Goal: Task Accomplishment & Management: Manage account settings

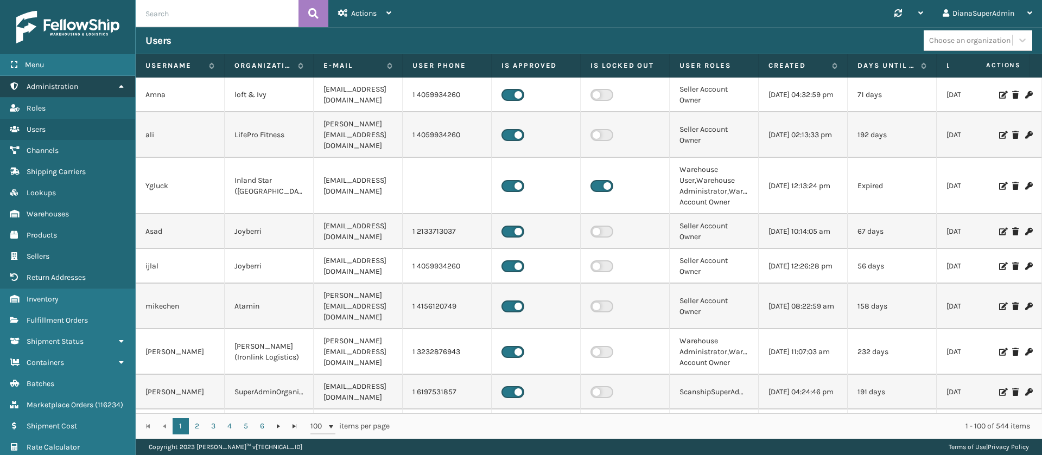
click at [120, 82] on icon at bounding box center [121, 86] width 9 height 8
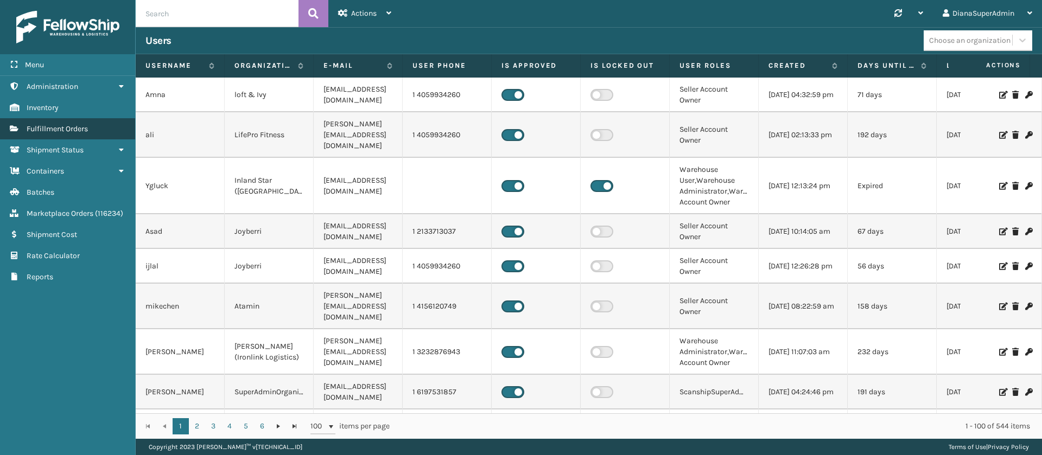
click at [99, 129] on link "Fulfillment Orders" at bounding box center [67, 128] width 135 height 21
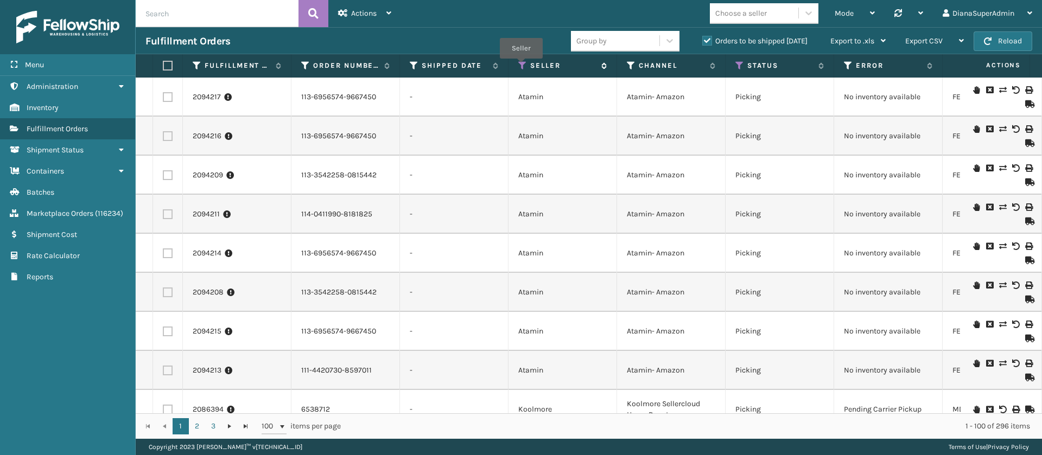
click at [521, 66] on icon at bounding box center [522, 66] width 9 height 10
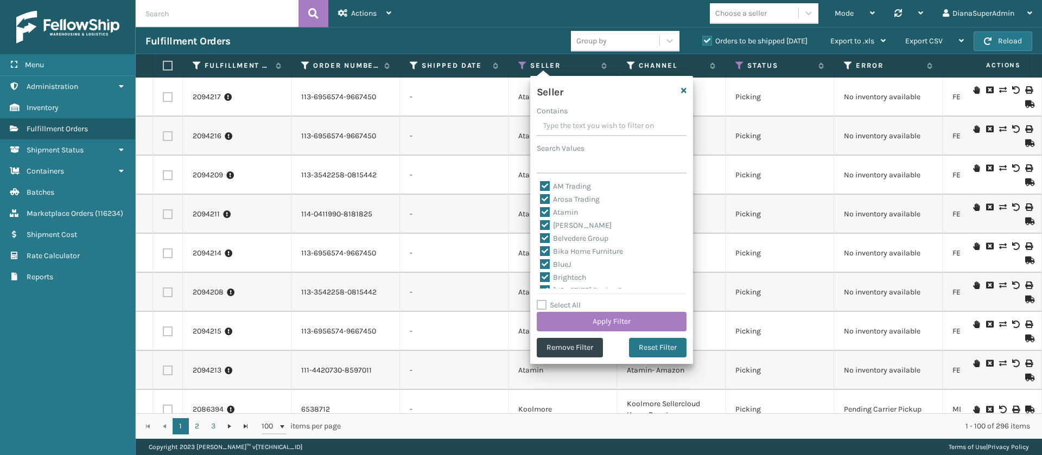
scroll to position [347, 0]
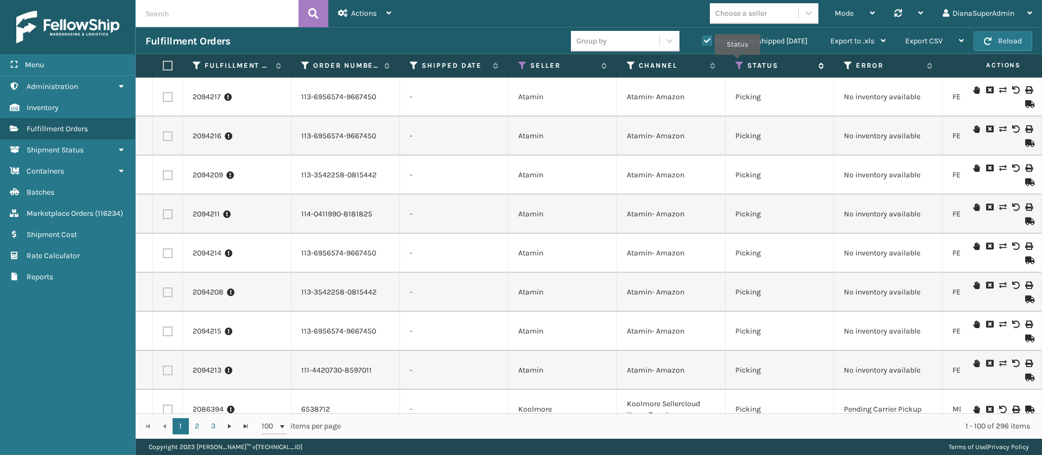
click at [738, 63] on icon at bounding box center [739, 66] width 9 height 10
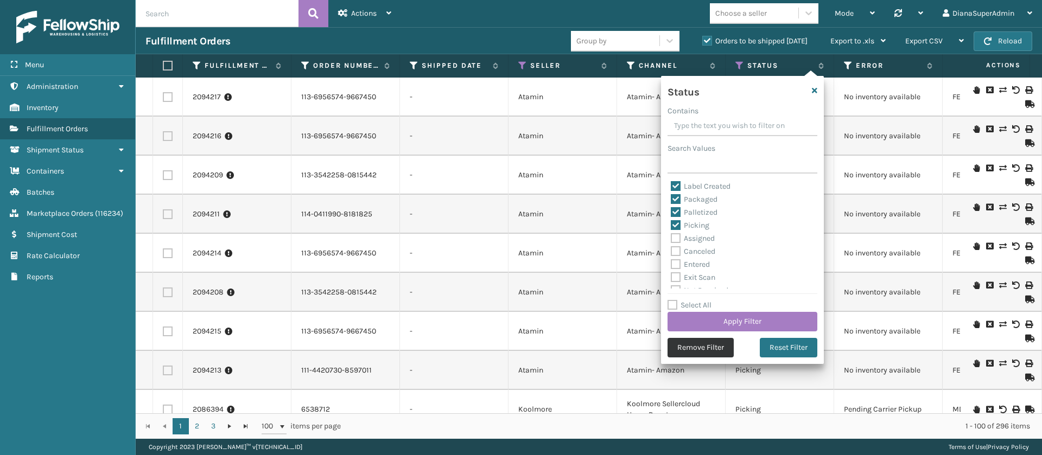
click at [690, 348] on button "Remove Filter" at bounding box center [700, 348] width 66 height 20
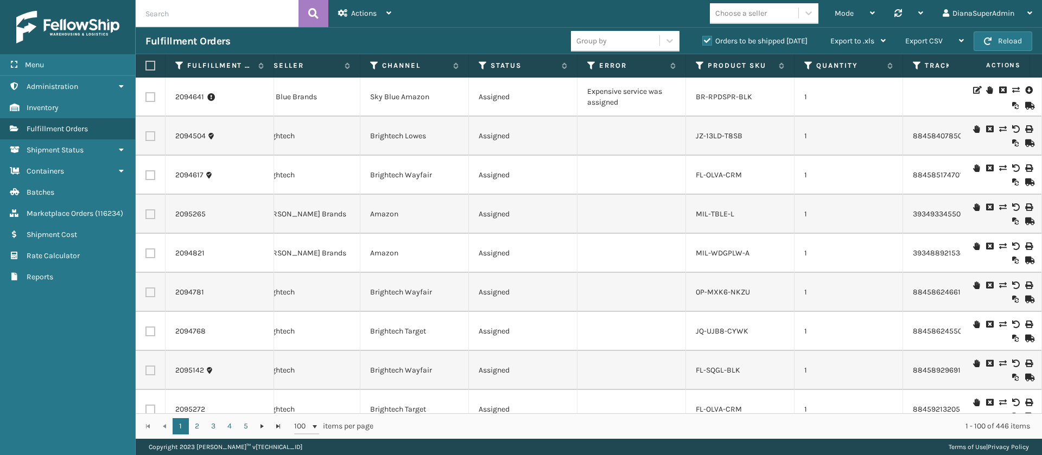
scroll to position [0, 257]
click at [590, 66] on icon at bounding box center [591, 66] width 9 height 10
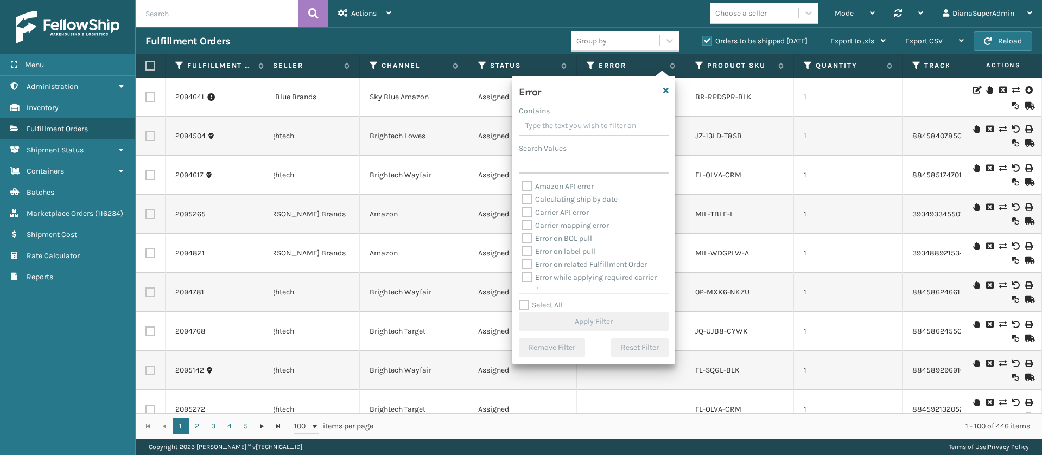
scroll to position [504, 0]
click at [524, 309] on label "Select All" at bounding box center [541, 305] width 44 height 9
click at [524, 300] on input "Select All" at bounding box center [600, 299] width 163 height 1
checkbox input "true"
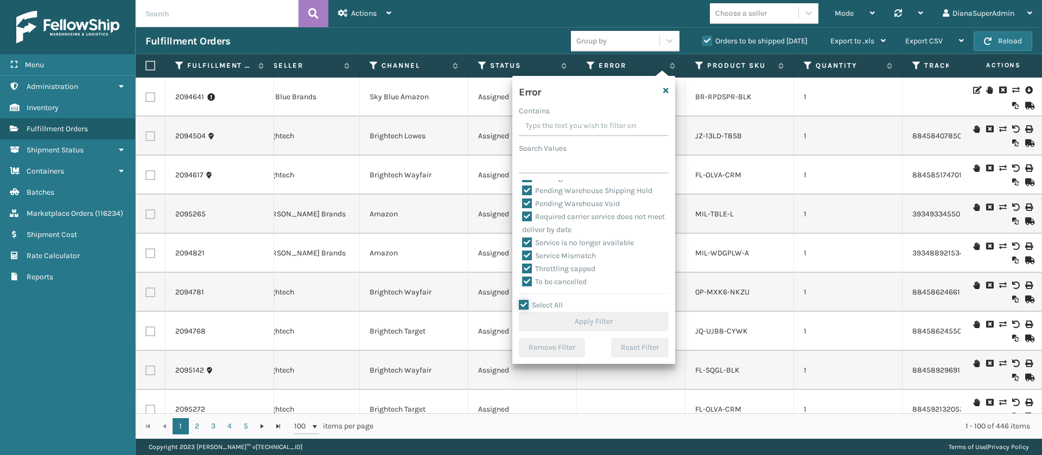
checkbox input "true"
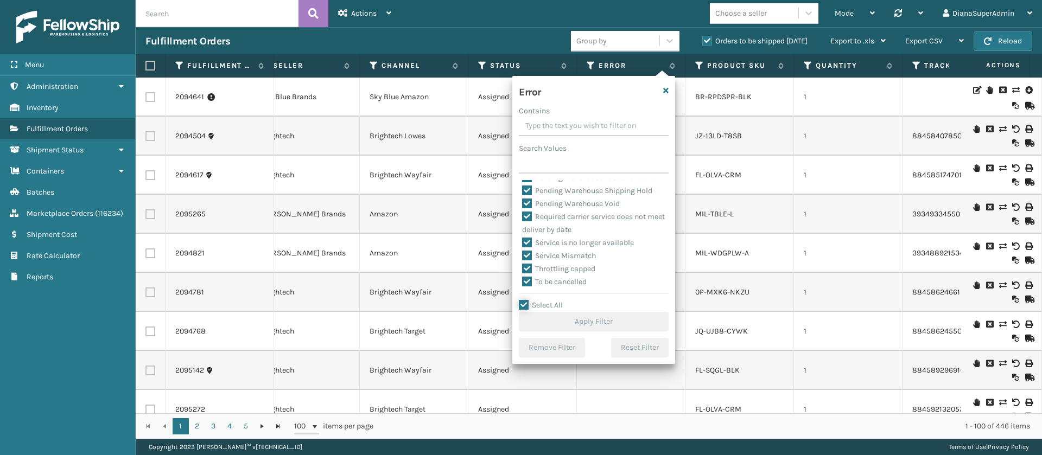
checkbox input "true"
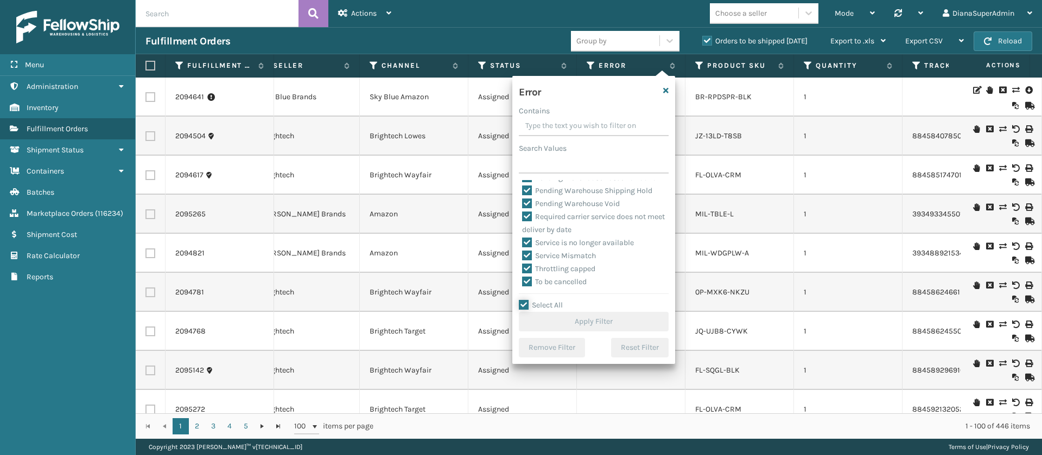
checkbox input "true"
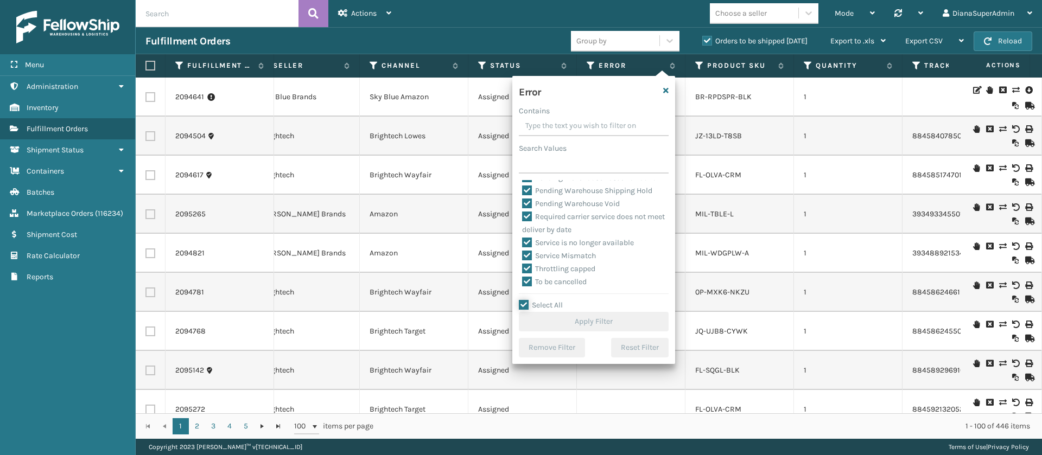
checkbox input "true"
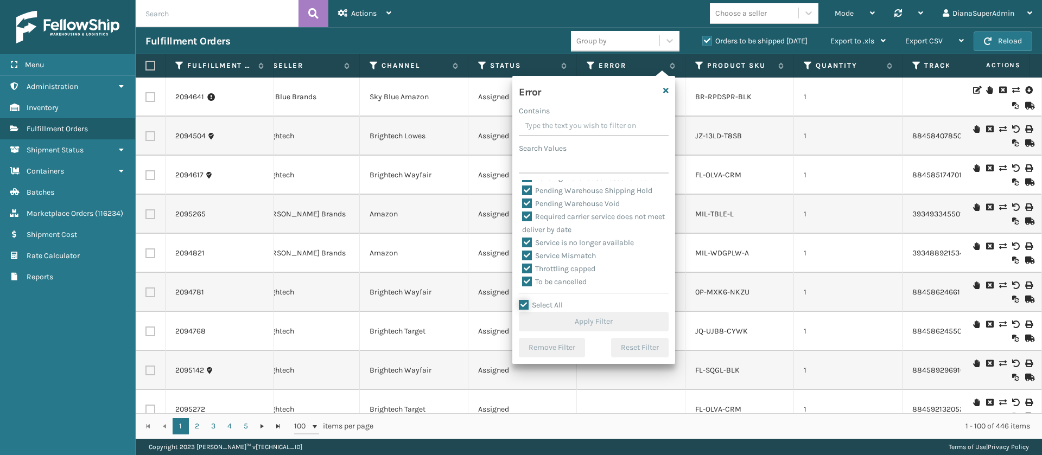
checkbox input "true"
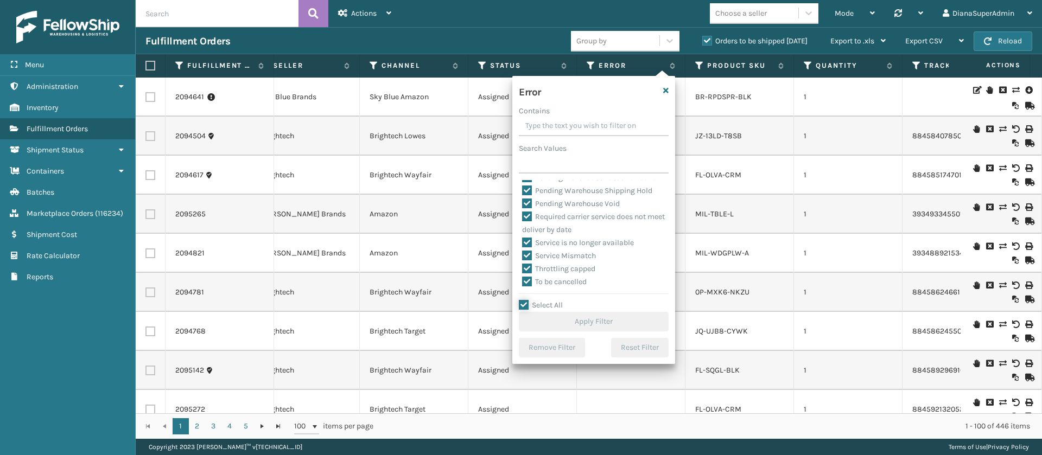
checkbox input "true"
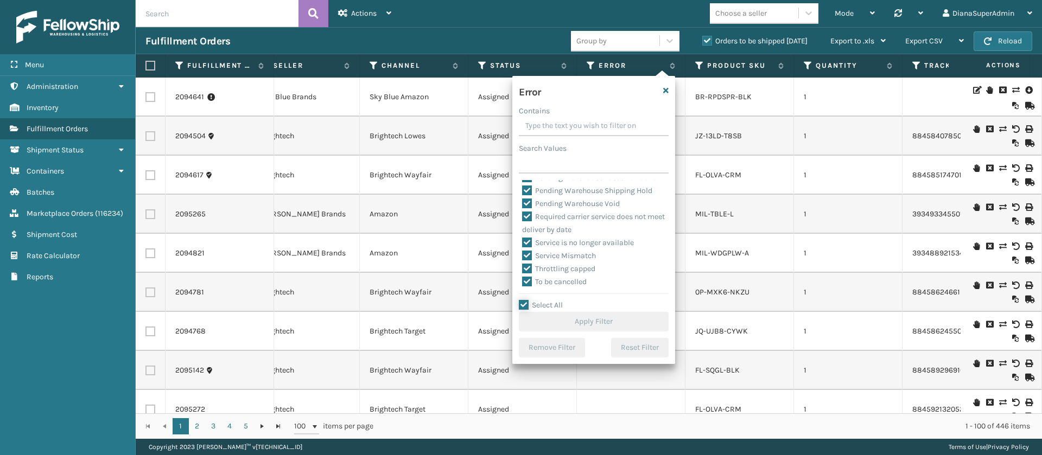
checkbox input "true"
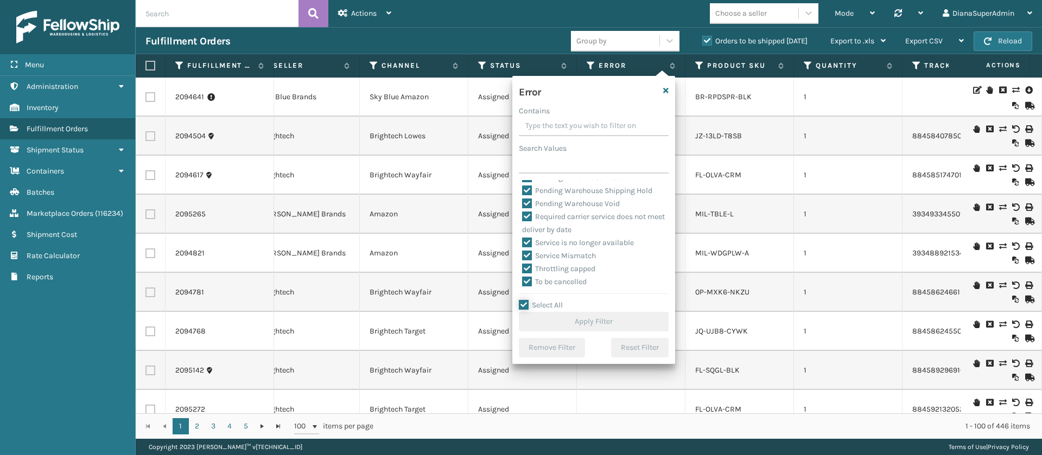
checkbox input "true"
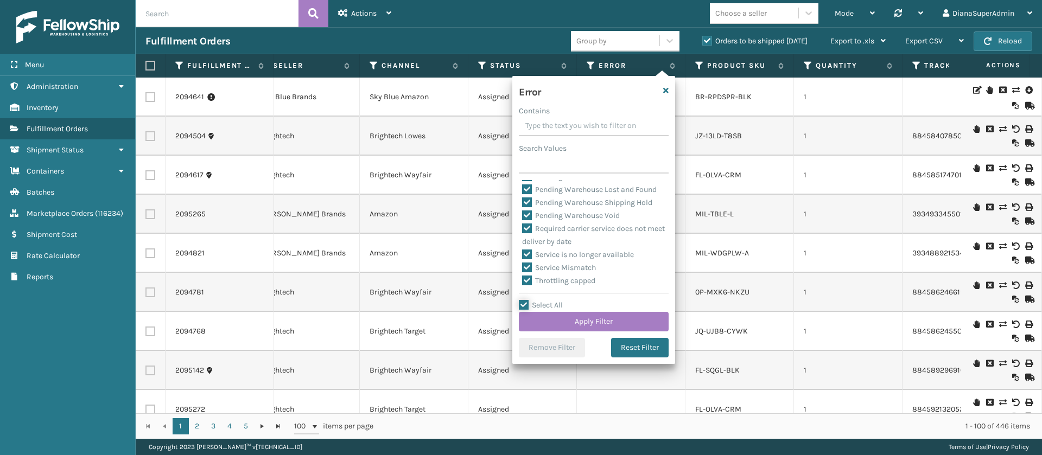
scroll to position [451, 0]
click at [527, 221] on label "Pending Warehouse Void" at bounding box center [571, 216] width 98 height 9
click at [522, 218] on input "Pending Warehouse Void" at bounding box center [522, 214] width 1 height 7
checkbox input "false"
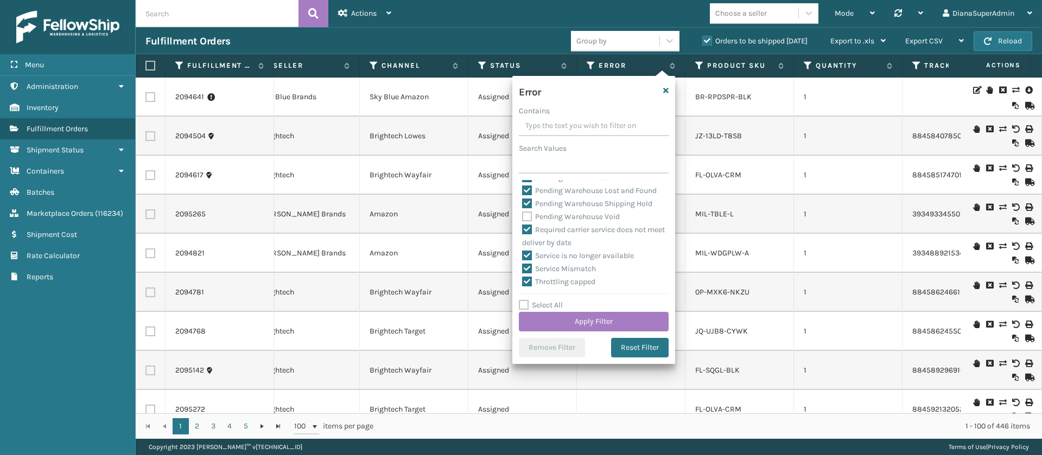
click at [527, 208] on label "Pending Warehouse Shipping Hold" at bounding box center [587, 203] width 130 height 9
click at [522, 205] on input "Pending Warehouse Shipping Hold" at bounding box center [522, 200] width 1 height 7
checkbox input "false"
click at [529, 264] on label "Pending Warehouse Lost and Found" at bounding box center [589, 259] width 135 height 9
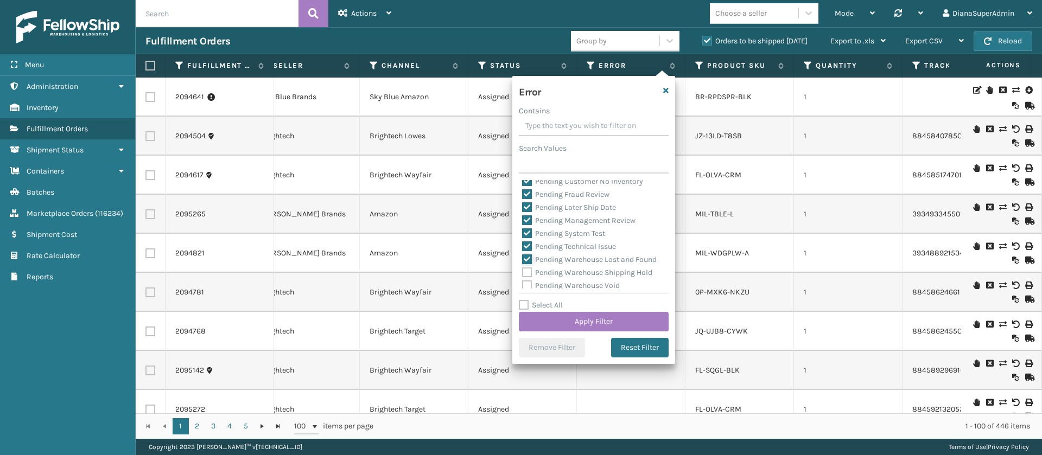
click at [522, 260] on input "Pending Warehouse Lost and Found" at bounding box center [522, 256] width 1 height 7
checkbox input "false"
click at [529, 251] on label "Pending Technical Issue" at bounding box center [569, 246] width 94 height 9
click at [522, 247] on input "Pending Technical Issue" at bounding box center [522, 243] width 1 height 7
checkbox input "false"
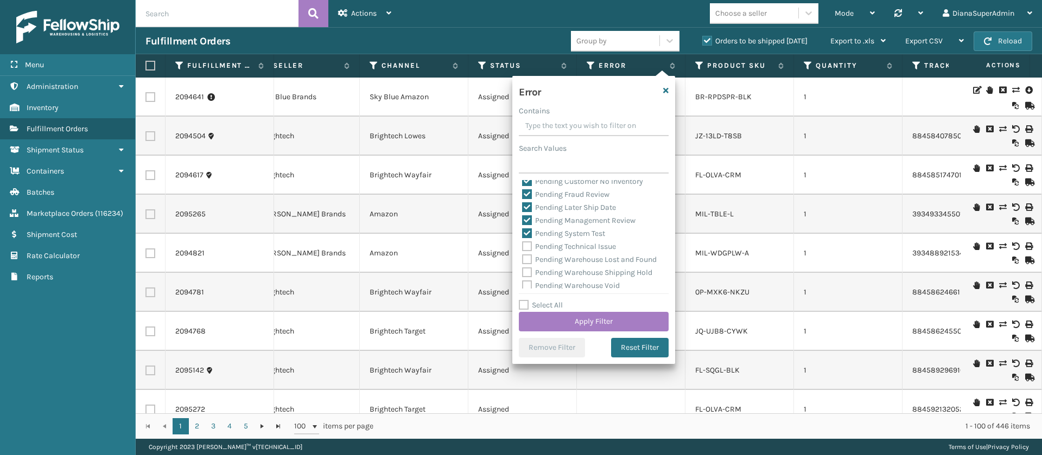
click at [529, 227] on div "Pending Management Review" at bounding box center [593, 220] width 143 height 13
click at [528, 238] on label "Pending System Test" at bounding box center [563, 233] width 83 height 9
click at [522, 234] on input "Pending System Test" at bounding box center [522, 230] width 1 height 7
checkbox input "false"
click at [528, 225] on label "Pending Management Review" at bounding box center [578, 220] width 113 height 9
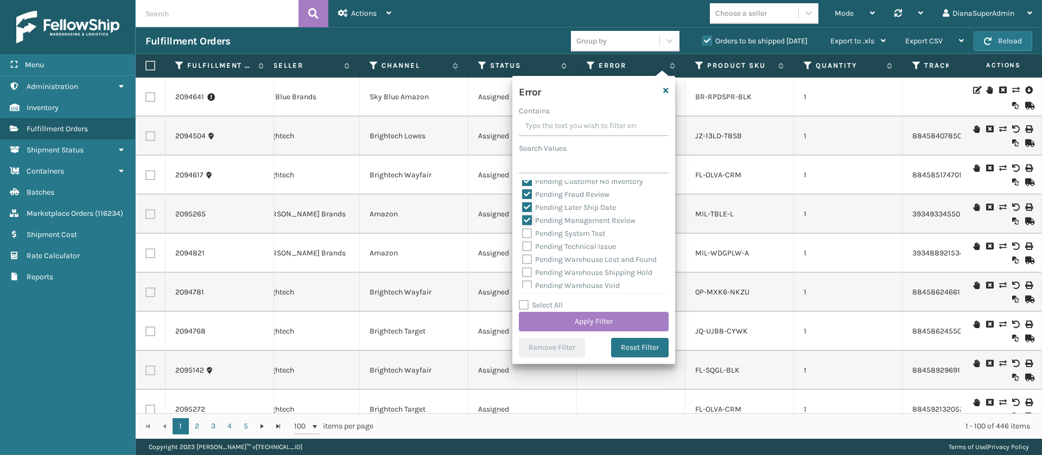
click at [522, 221] on input "Pending Management Review" at bounding box center [522, 217] width 1 height 7
checkbox input "false"
click at [526, 212] on label "Pending Later Ship Date" at bounding box center [569, 207] width 94 height 9
click at [522, 208] on input "Pending Later Ship Date" at bounding box center [522, 204] width 1 height 7
checkbox input "false"
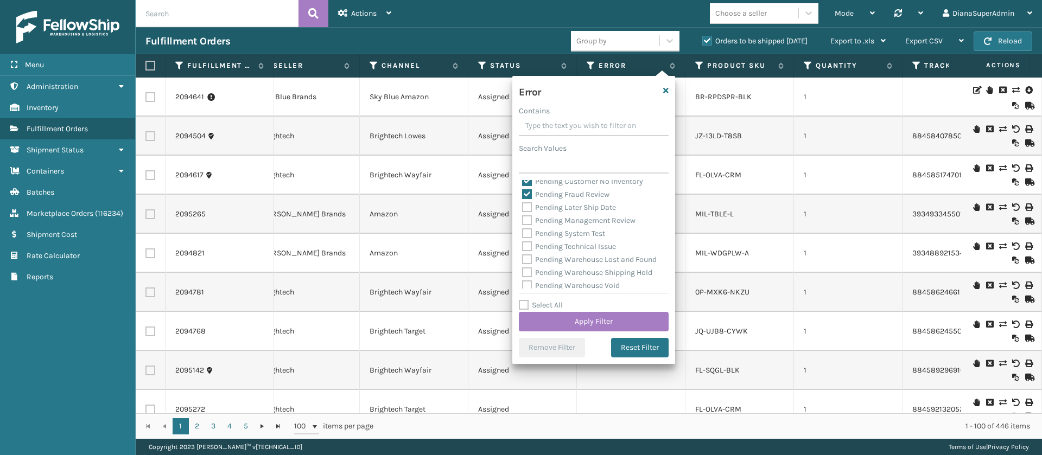
click at [526, 199] on label "Pending Fraud Review" at bounding box center [565, 194] width 87 height 9
click at [522, 195] on input "Pending Fraud Review" at bounding box center [522, 191] width 1 height 7
checkbox input "false"
click at [527, 186] on label "Pending Customer No Inventory" at bounding box center [582, 181] width 121 height 9
click at [522, 182] on input "Pending Customer No Inventory" at bounding box center [522, 178] width 1 height 7
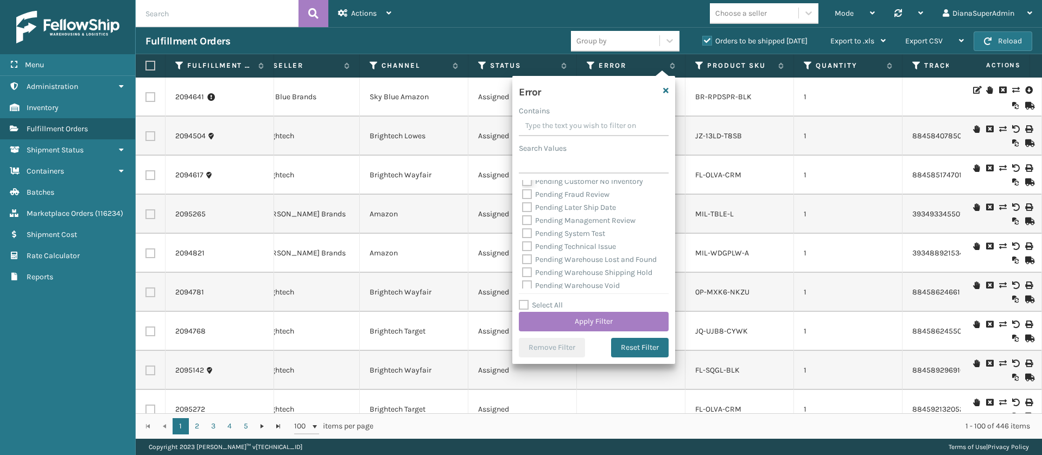
checkbox input "false"
click at [527, 213] on label "Pending Customer Label Issue" at bounding box center [580, 208] width 116 height 9
click at [522, 209] on input "Pending Customer Label Issue" at bounding box center [522, 205] width 1 height 7
checkbox input "false"
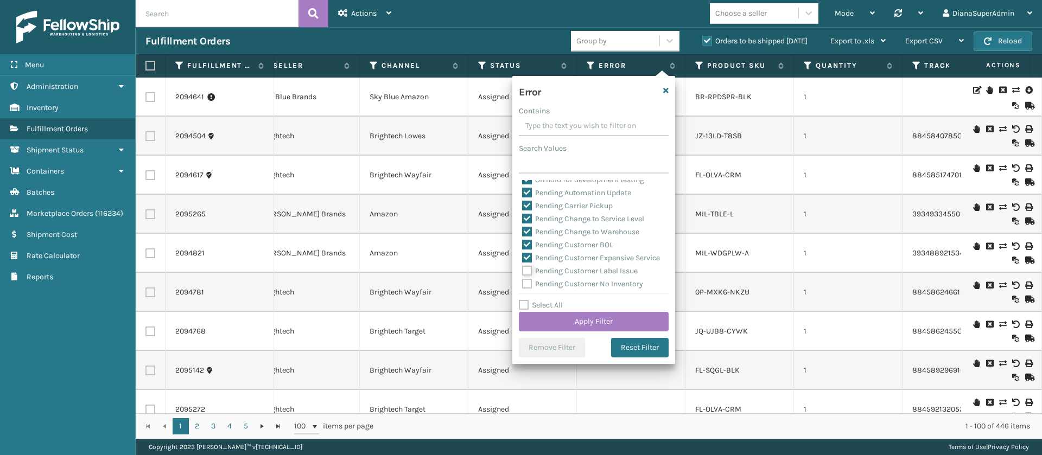
scroll to position [279, 0]
click at [527, 262] on label "Pending Customer Expensive Service" at bounding box center [591, 258] width 138 height 9
click at [522, 260] on input "Pending Customer Expensive Service" at bounding box center [522, 256] width 1 height 7
checkbox input "false"
click at [527, 246] on label "Pending Customer BOL" at bounding box center [567, 245] width 91 height 9
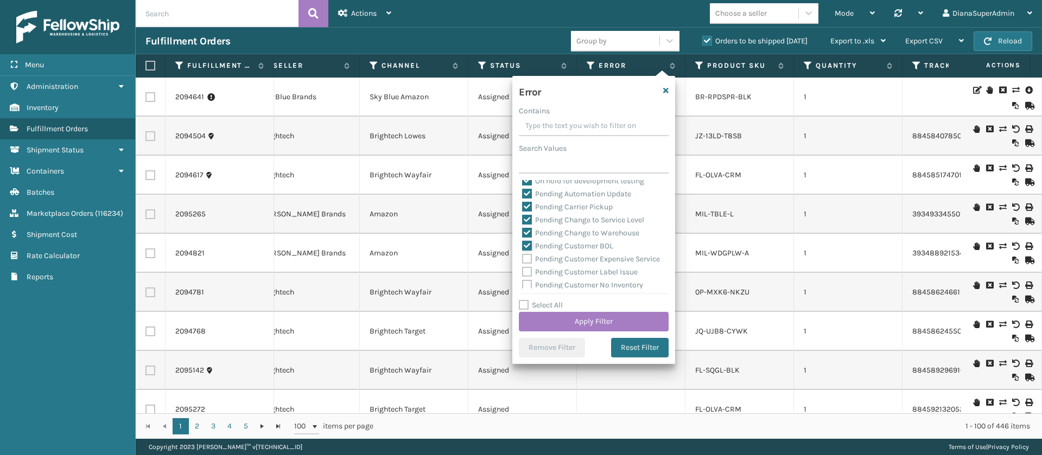
click at [522, 246] on input "Pending Customer BOL" at bounding box center [522, 243] width 1 height 7
checkbox input "false"
click at [527, 234] on label "Pending Change to Warehouse" at bounding box center [580, 232] width 117 height 9
click at [522, 234] on input "Pending Change to Warehouse" at bounding box center [522, 230] width 1 height 7
checkbox input "false"
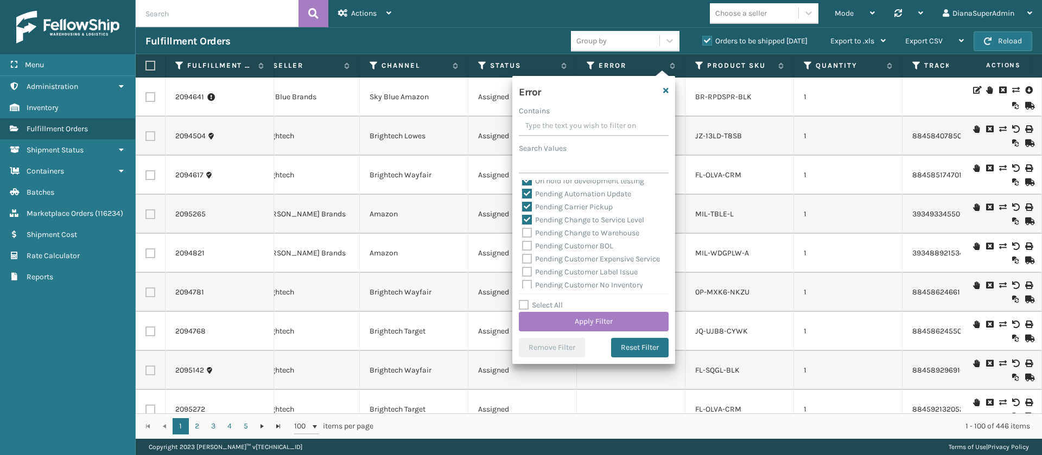
click at [527, 221] on label "Pending Change to Service Level" at bounding box center [583, 219] width 122 height 9
click at [522, 221] on input "Pending Change to Service Level" at bounding box center [522, 217] width 1 height 7
checkbox input "false"
click at [528, 207] on label "Pending Carrier Pickup" at bounding box center [567, 206] width 91 height 9
click at [522, 207] on input "Pending Carrier Pickup" at bounding box center [522, 204] width 1 height 7
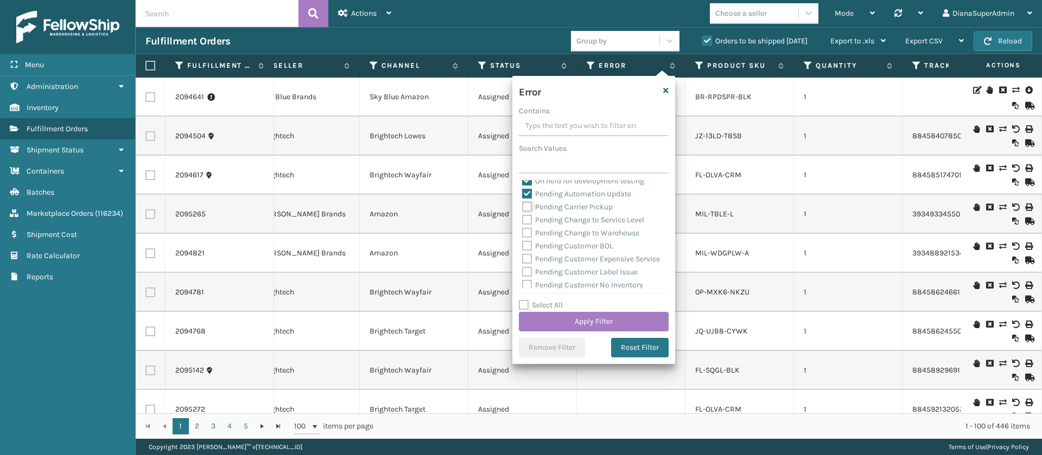
checkbox input "false"
click at [528, 195] on label "Pending Automation Update" at bounding box center [576, 193] width 109 height 9
click at [522, 195] on input "Pending Automation Update" at bounding box center [522, 191] width 1 height 7
checkbox input "false"
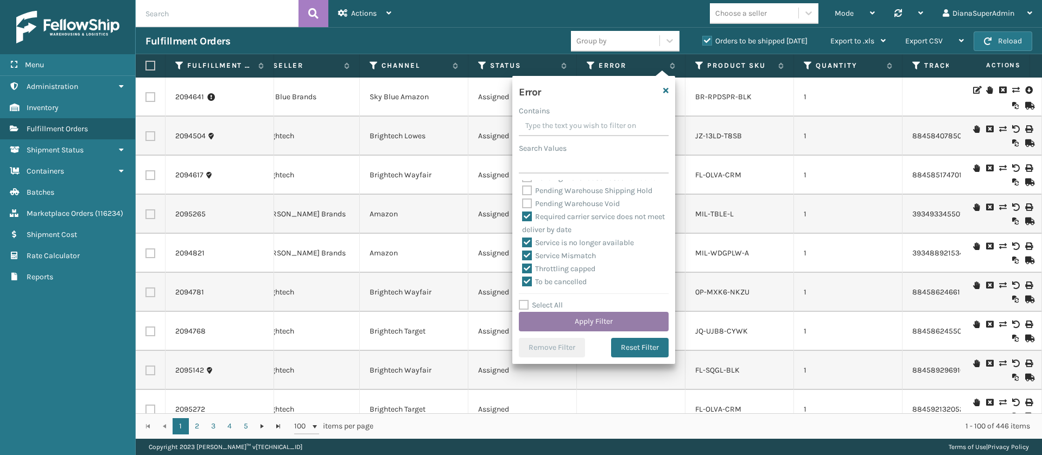
click at [594, 319] on button "Apply Filter" at bounding box center [594, 322] width 150 height 20
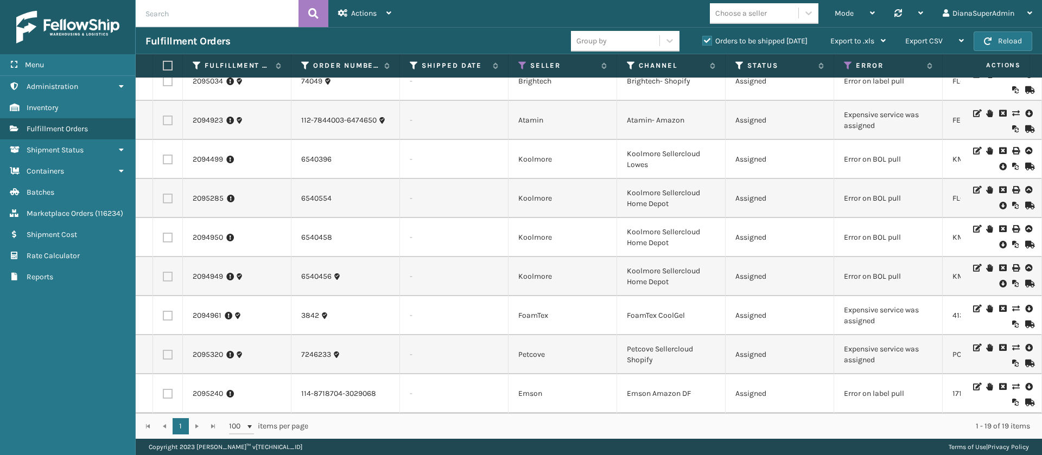
scroll to position [0, 0]
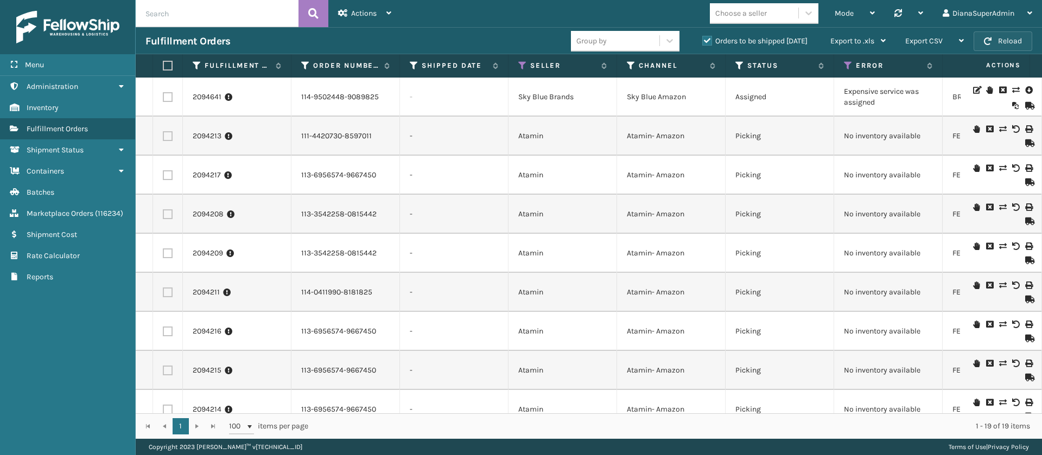
click at [996, 37] on button "Reload" at bounding box center [1002, 41] width 59 height 20
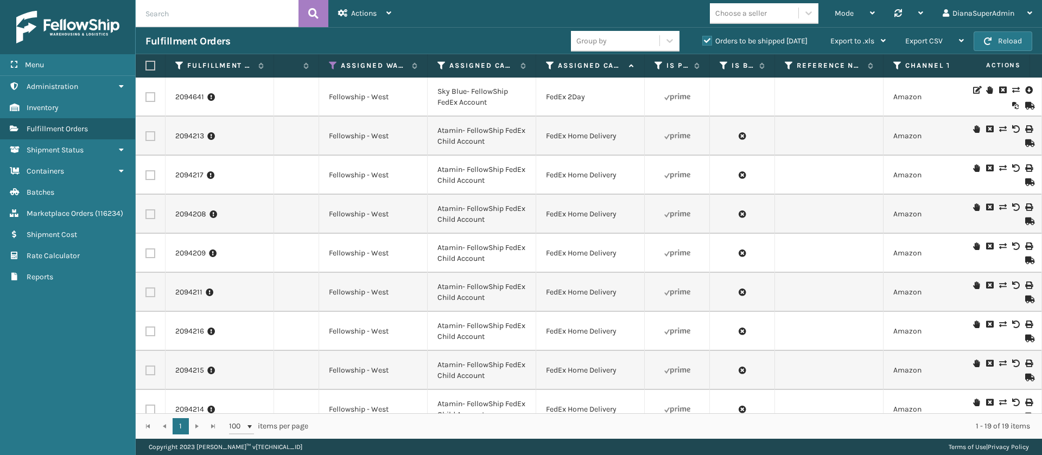
click at [703, 165] on td at bounding box center [677, 175] width 65 height 39
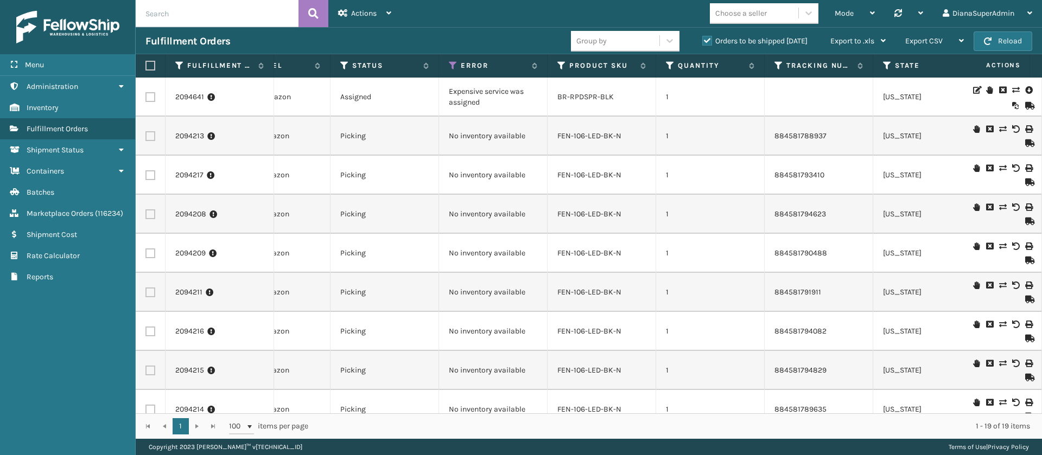
scroll to position [0, 93]
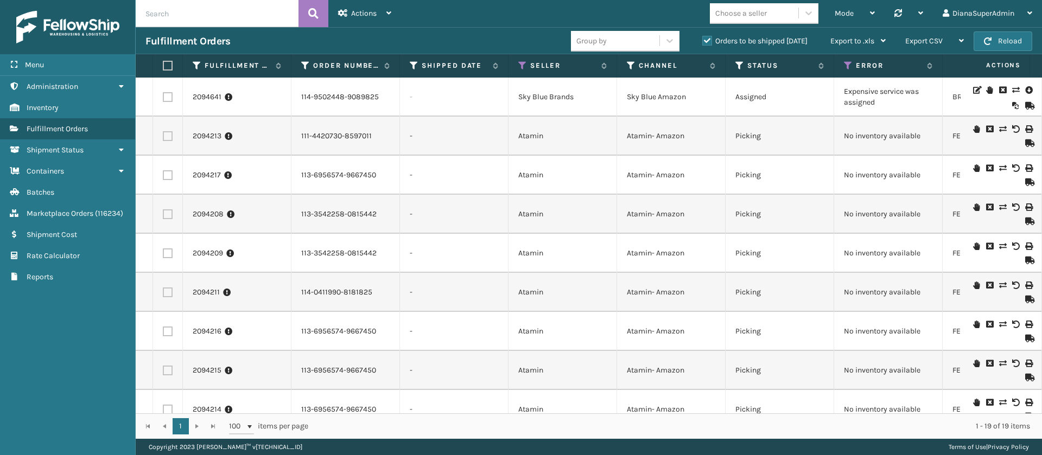
click at [1012, 86] on icon at bounding box center [1015, 90] width 7 height 8
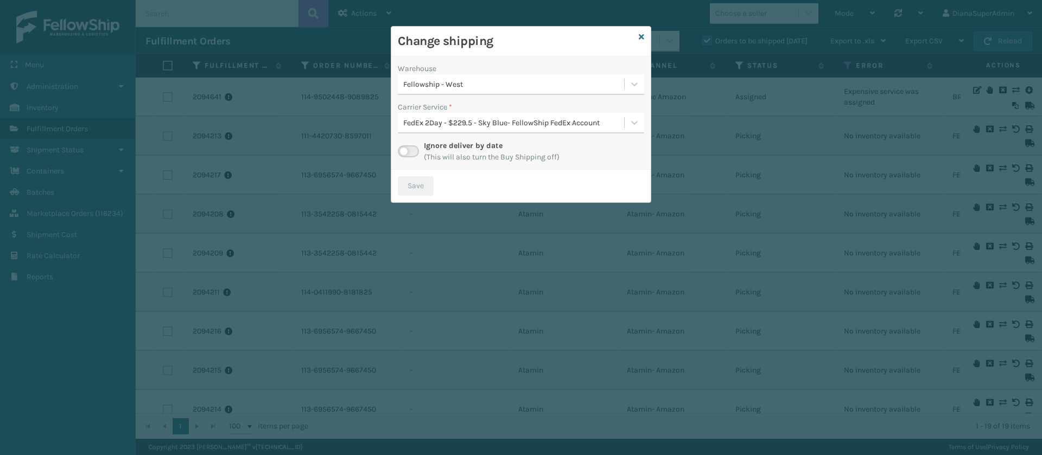
click at [406, 149] on label at bounding box center [408, 151] width 21 height 12
click at [405, 149] on input "checkbox" at bounding box center [401, 148] width 7 height 7
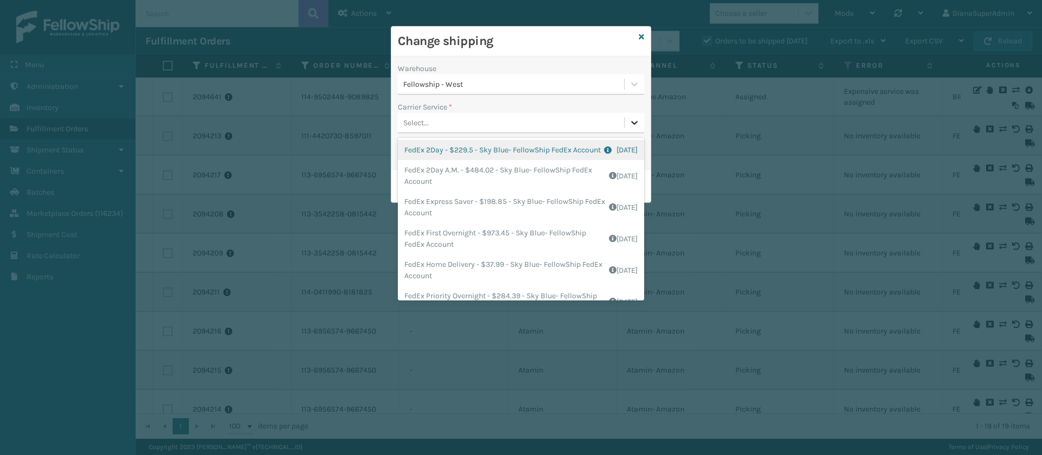
click at [629, 121] on icon at bounding box center [634, 122] width 11 height 11
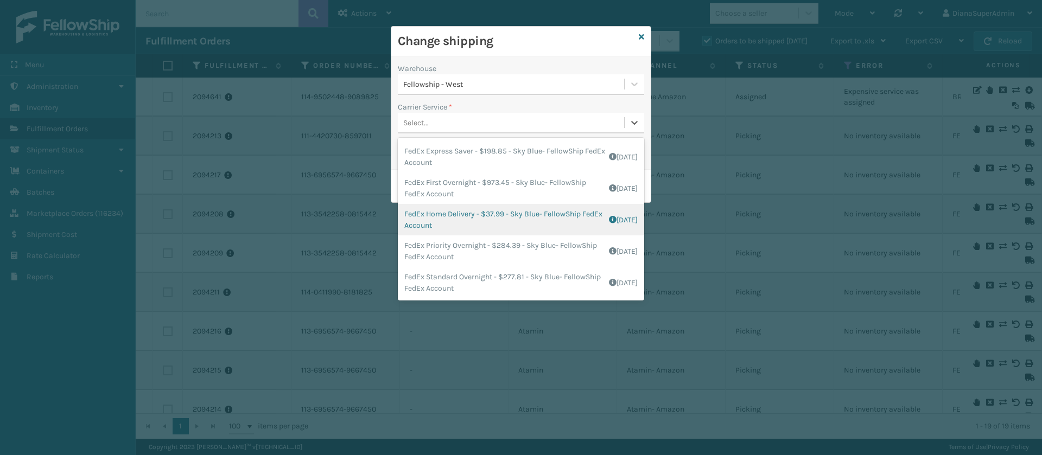
click at [448, 222] on div "FedEx Home Delivery - $37.99 - Sky Blue- FellowShip FedEx Account Shipping Cost…" at bounding box center [521, 219] width 246 height 31
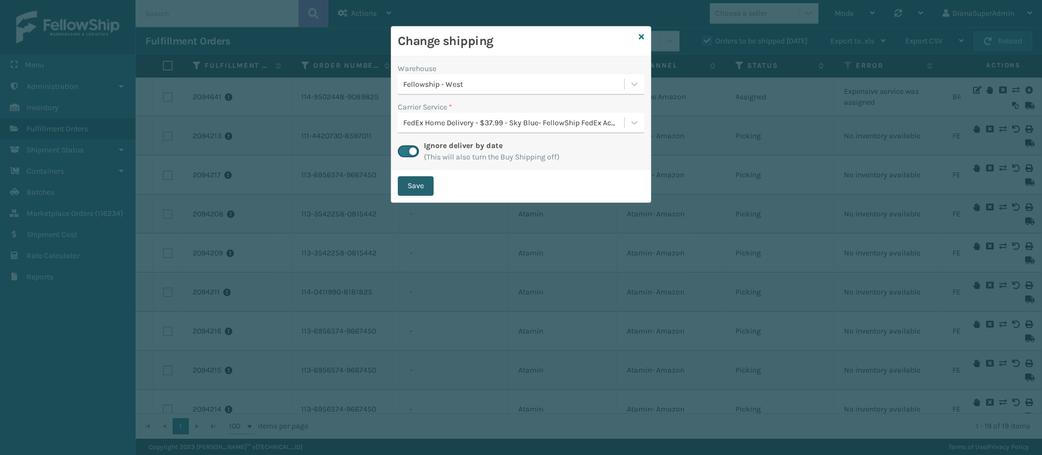
click at [426, 184] on button "Save" at bounding box center [416, 186] width 36 height 20
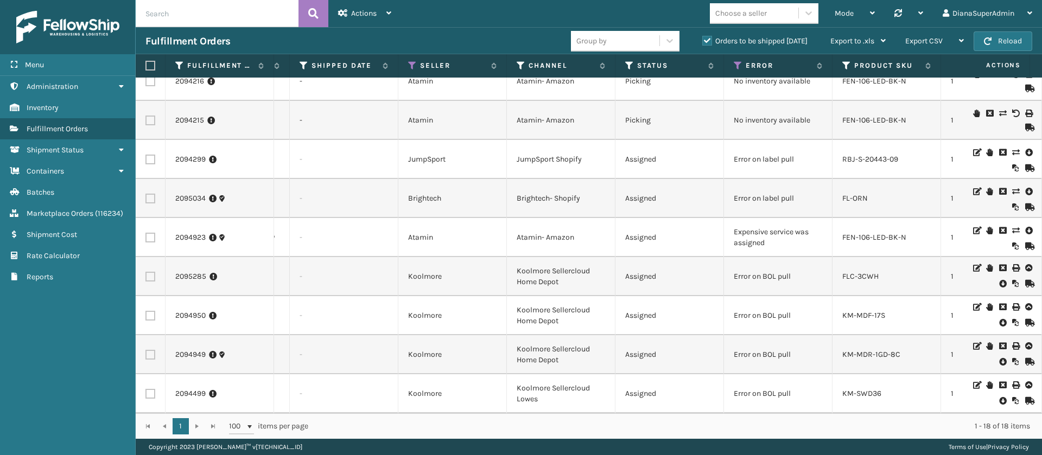
scroll to position [250, 0]
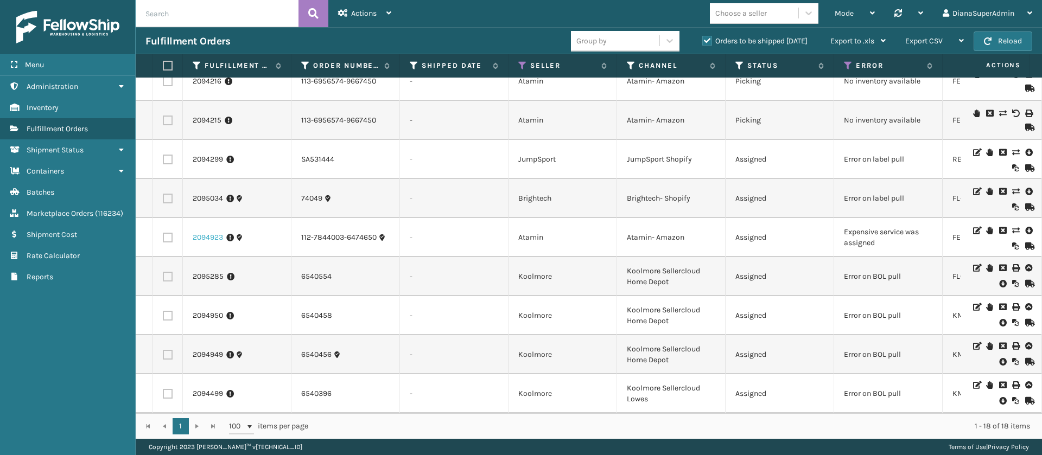
click at [209, 234] on link "2094923" at bounding box center [208, 237] width 30 height 11
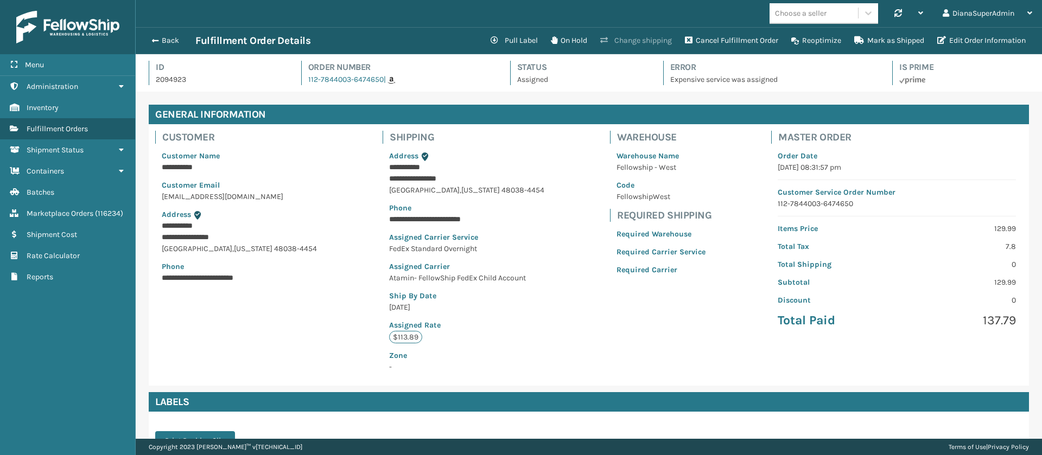
click at [646, 43] on button "Change shipping" at bounding box center [636, 41] width 85 height 22
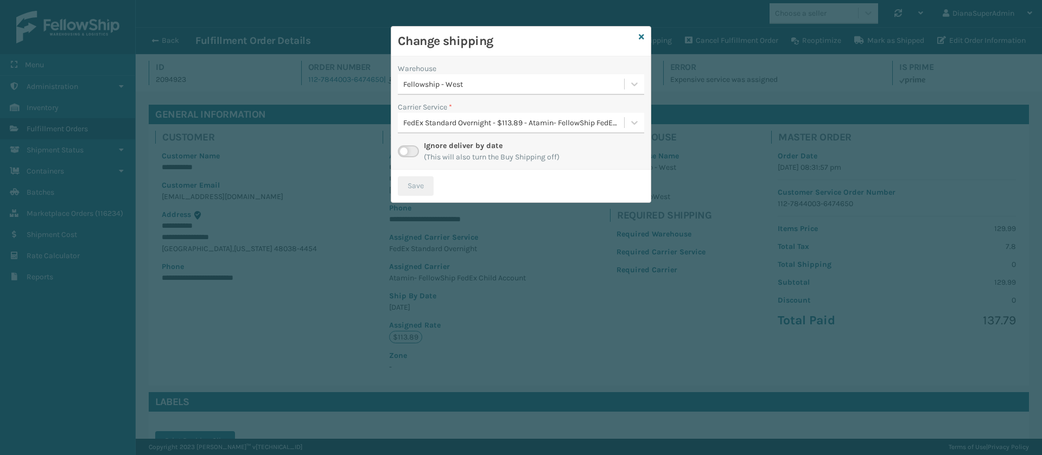
click at [405, 155] on label at bounding box center [408, 151] width 21 height 12
click at [405, 152] on input "checkbox" at bounding box center [401, 148] width 7 height 7
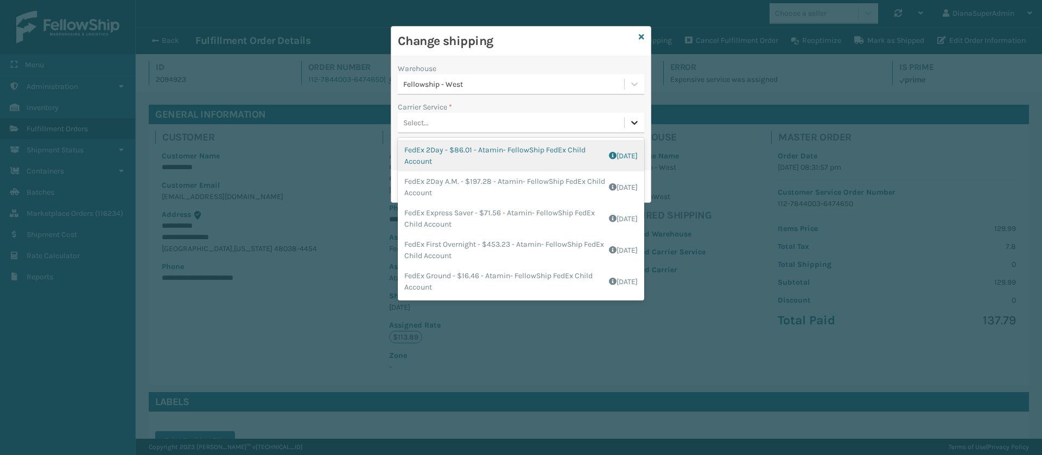
click at [628, 121] on div at bounding box center [635, 123] width 20 height 20
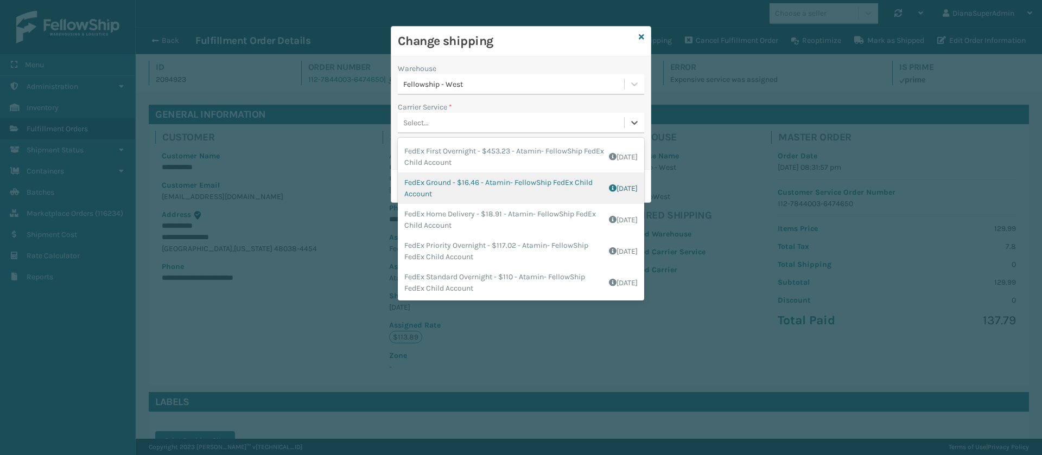
click at [434, 188] on div "FedEx Ground - $16.46 - Atamin- FellowShip FedEx Child Account Shipping Cost $1…" at bounding box center [521, 188] width 246 height 31
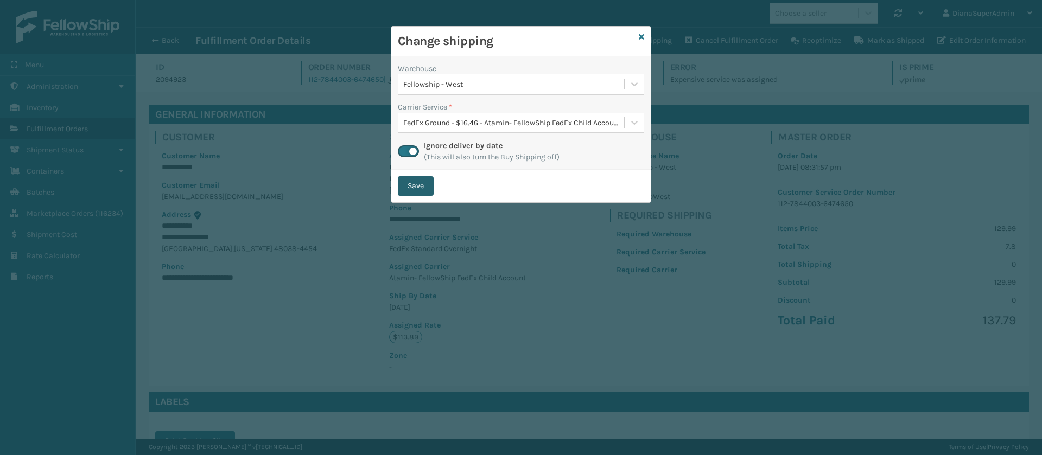
click at [423, 188] on button "Save" at bounding box center [416, 186] width 36 height 20
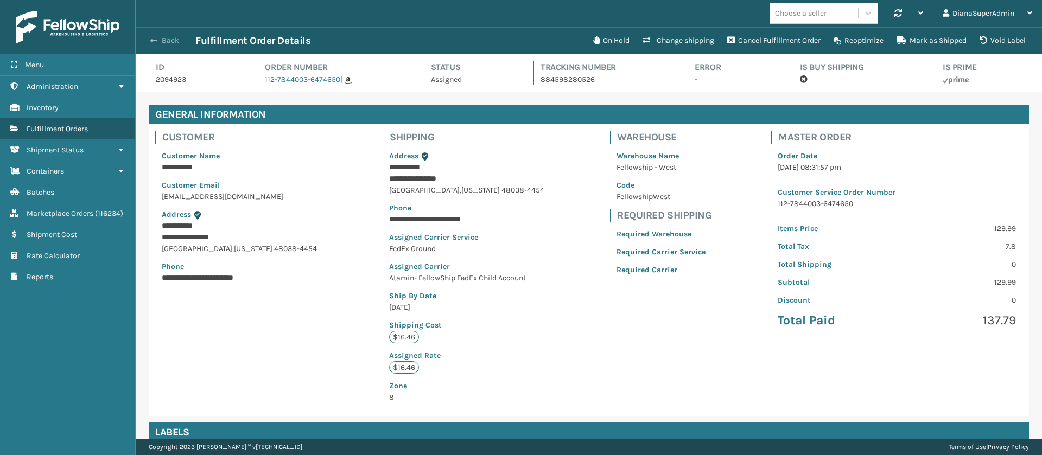
click at [165, 40] on button "Back" at bounding box center [170, 41] width 50 height 10
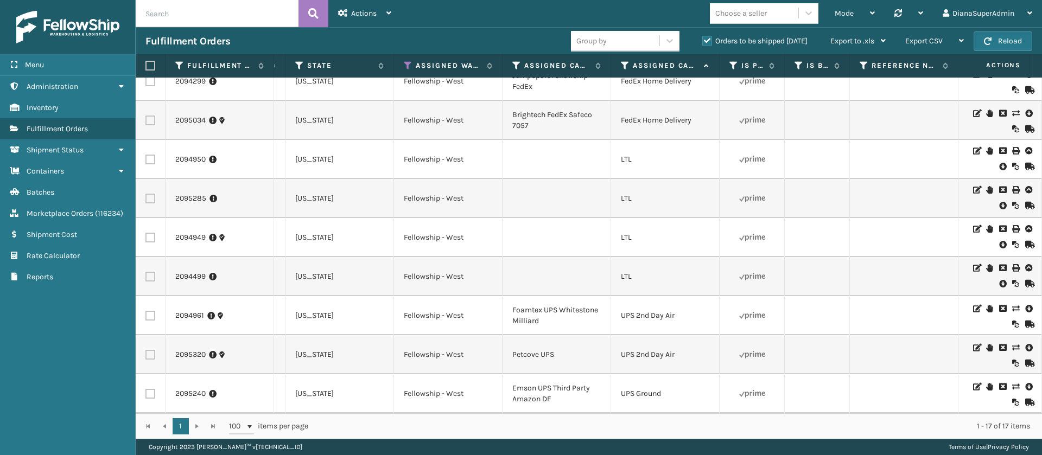
scroll to position [0, 947]
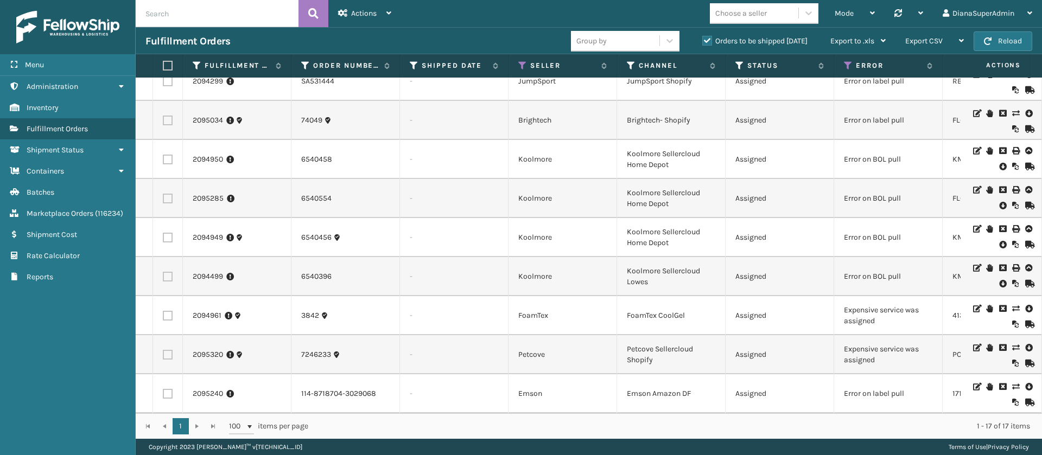
click at [1012, 305] on icon at bounding box center [1015, 309] width 7 height 8
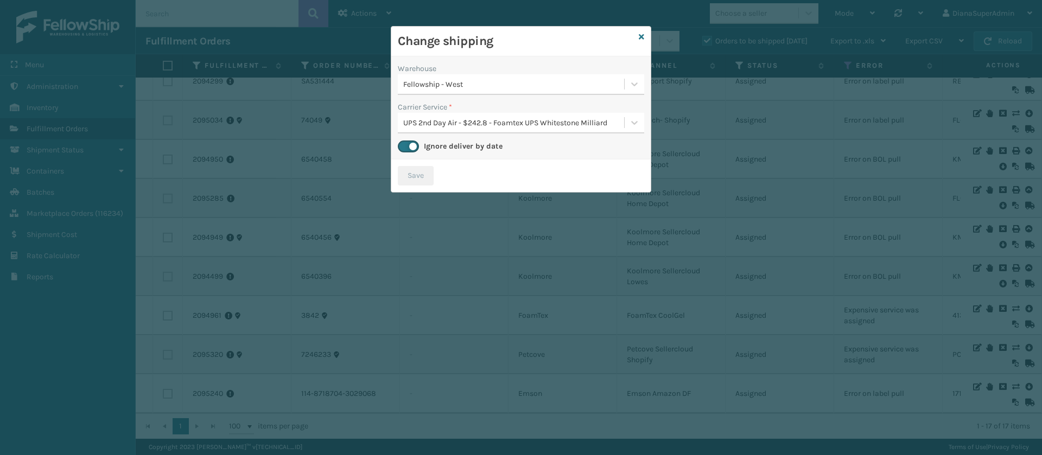
click at [646, 122] on div "Warehouse Fellowship - West Carrier Service * UPS 2nd Day Air - $242.8 - Foamte…" at bounding box center [520, 107] width 259 height 103
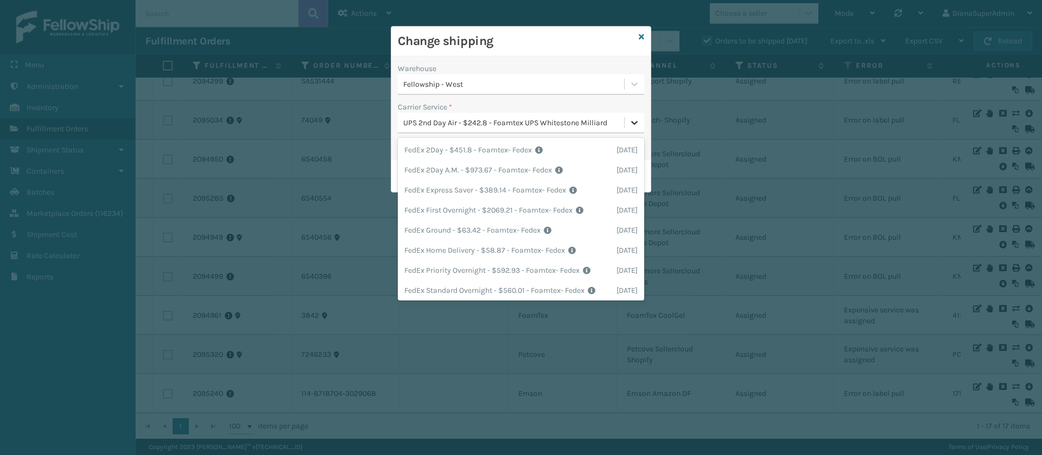
click at [627, 129] on div at bounding box center [635, 123] width 20 height 20
click at [511, 240] on div "FedEx Ground - $63.42 - Foamtex- Fedex Shipping Cost $63.42 Surplus Cost $0 Tot…" at bounding box center [521, 230] width 246 height 20
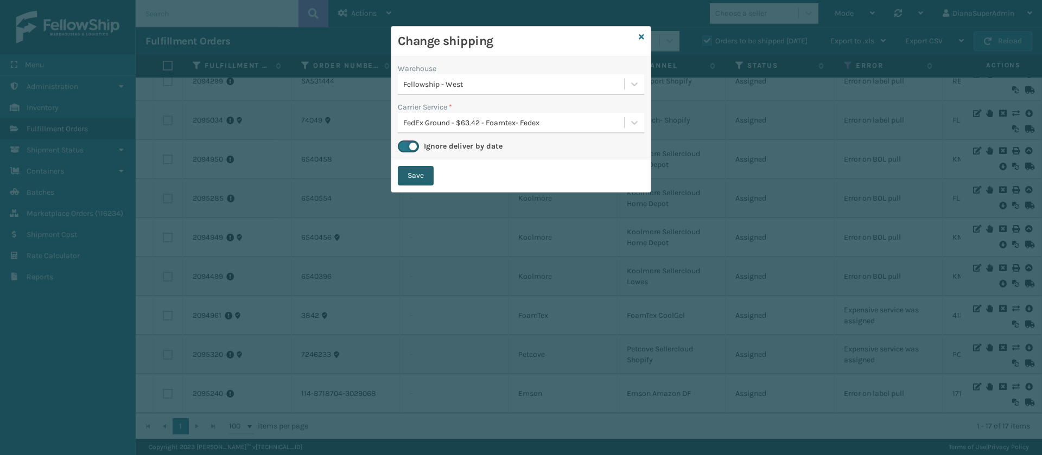
click at [415, 180] on button "Save" at bounding box center [416, 176] width 36 height 20
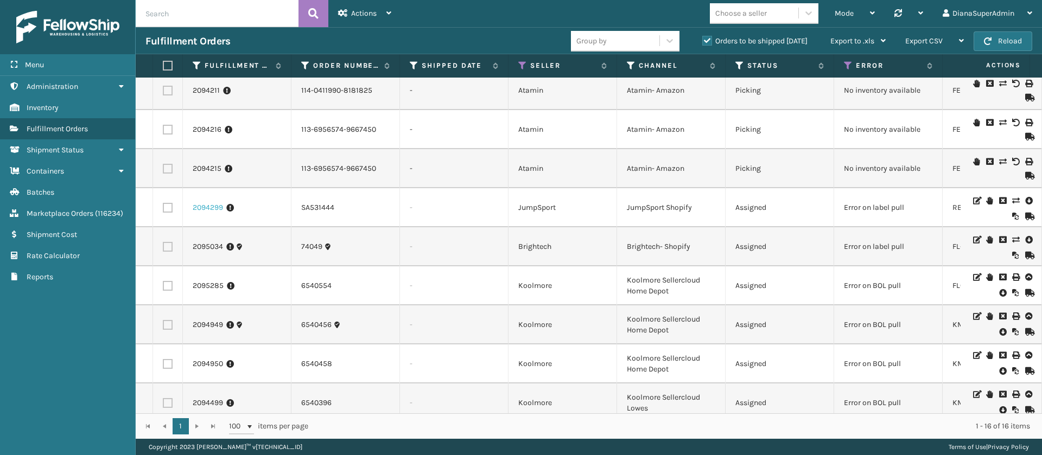
click at [199, 208] on link "2094299" at bounding box center [208, 207] width 30 height 11
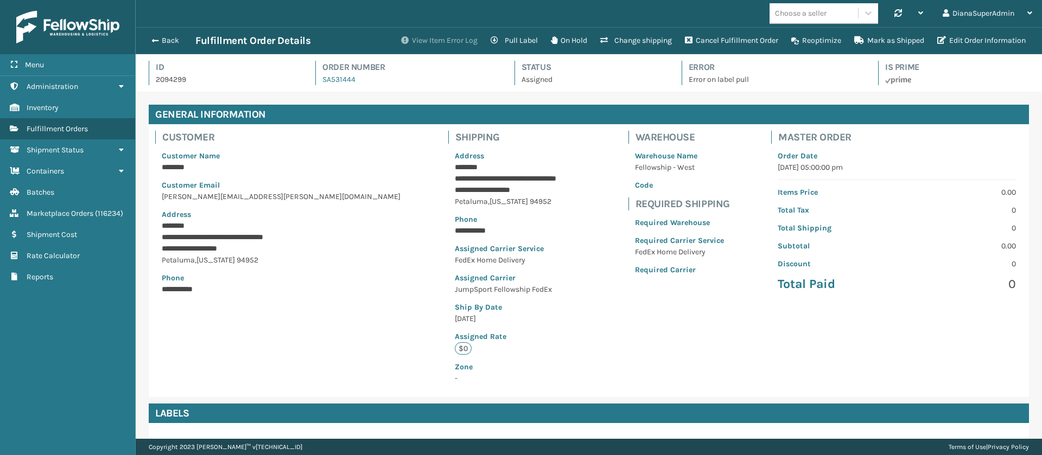
click at [457, 44] on button "View Item Error Log" at bounding box center [439, 41] width 90 height 22
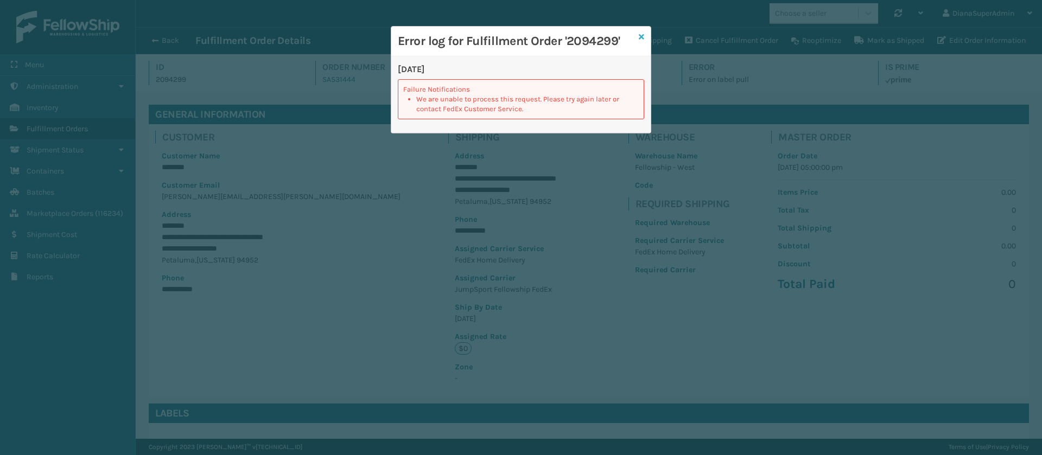
click at [643, 37] on icon at bounding box center [641, 37] width 5 height 8
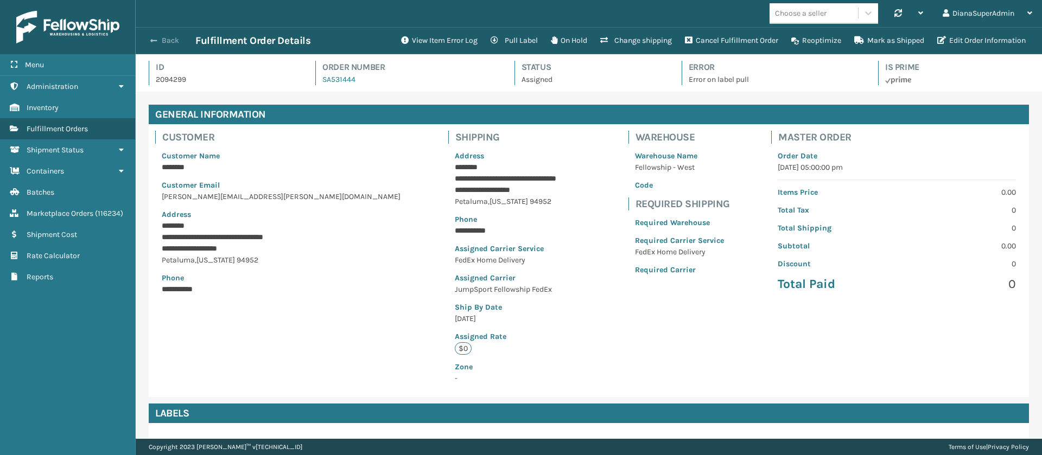
click at [148, 39] on button "Back" at bounding box center [170, 41] width 50 height 10
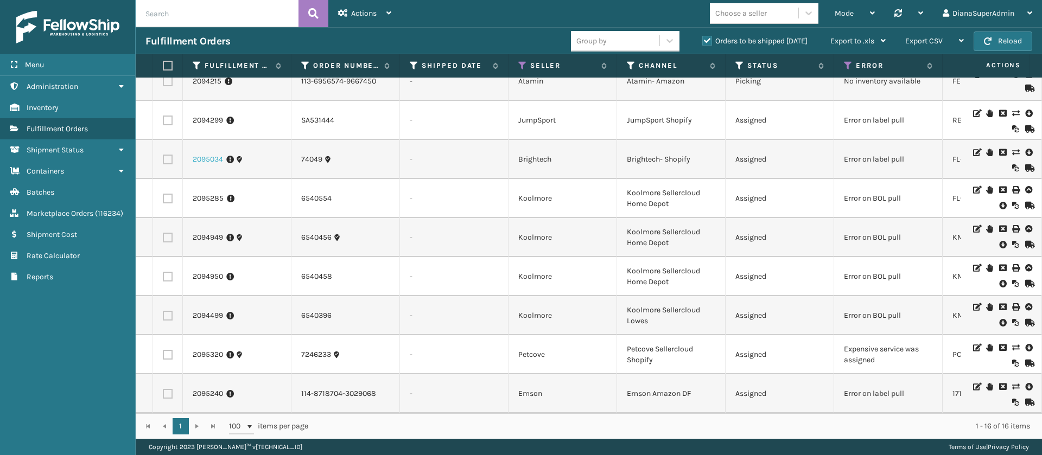
click at [208, 154] on link "2095034" at bounding box center [208, 159] width 30 height 11
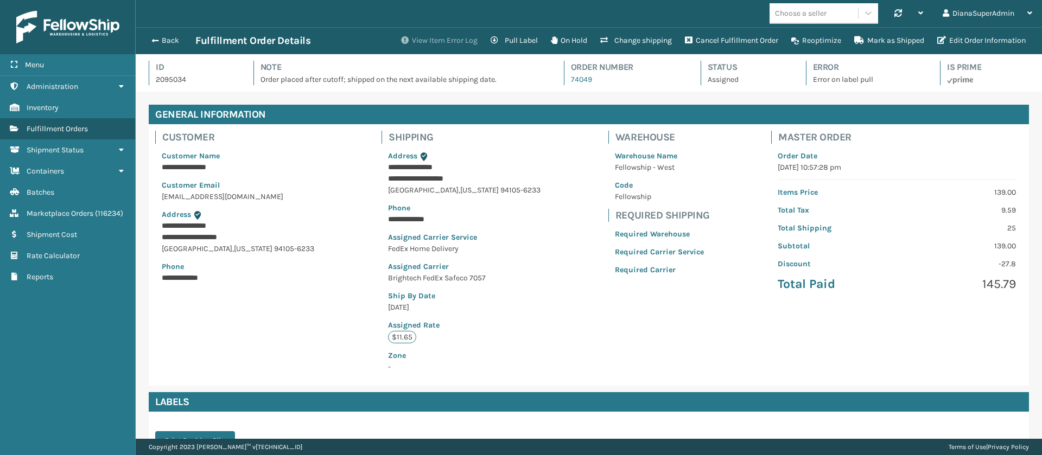
click at [425, 41] on button "View Item Error Log" at bounding box center [439, 41] width 90 height 22
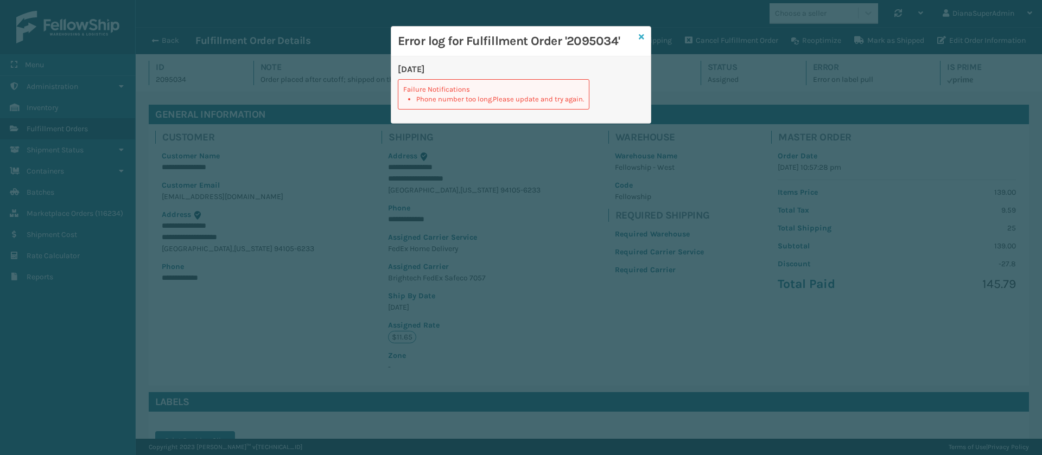
click at [641, 36] on icon at bounding box center [641, 37] width 5 height 8
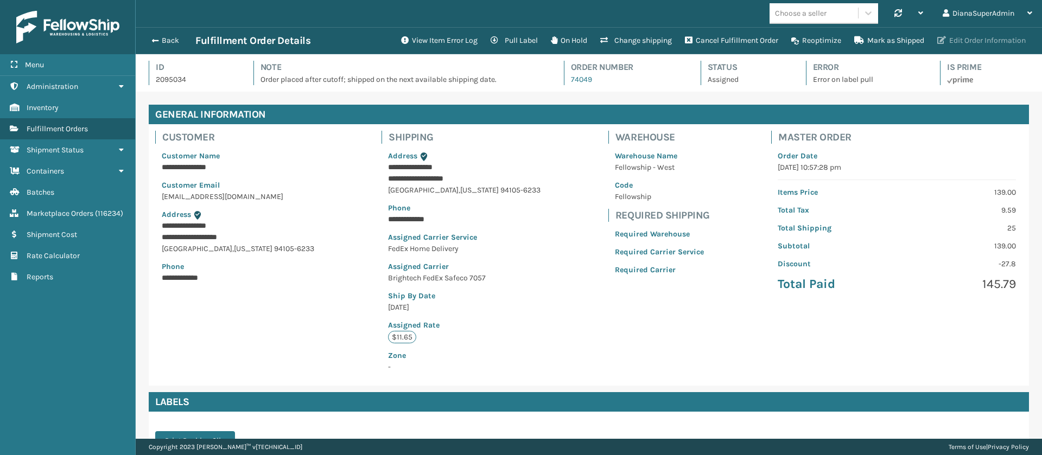
click at [971, 36] on button "Edit Order Information" at bounding box center [981, 41] width 101 height 22
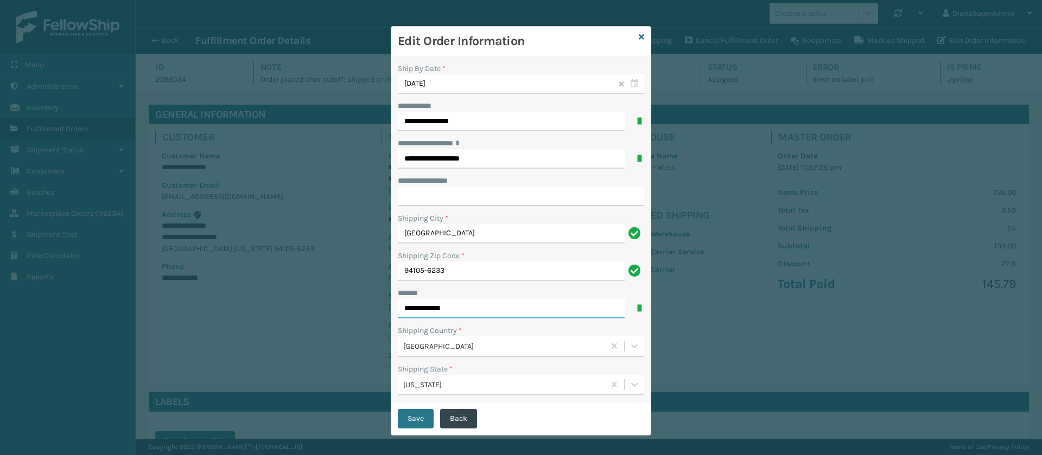
click at [484, 312] on input "**********" at bounding box center [511, 309] width 227 height 20
type input "**********"
click at [415, 417] on button "Save" at bounding box center [416, 419] width 36 height 20
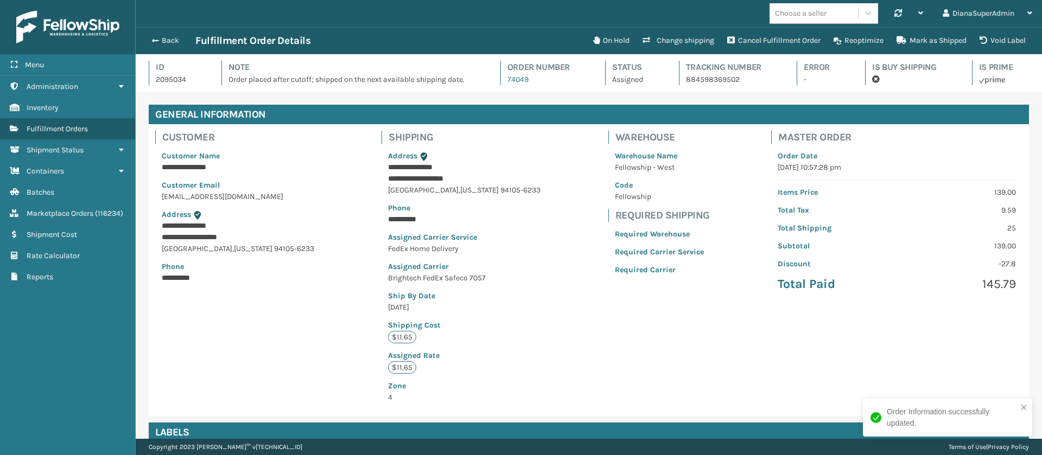
scroll to position [26, 906]
click at [166, 40] on button "Back" at bounding box center [170, 41] width 50 height 10
click at [174, 38] on button "Back" at bounding box center [170, 41] width 50 height 10
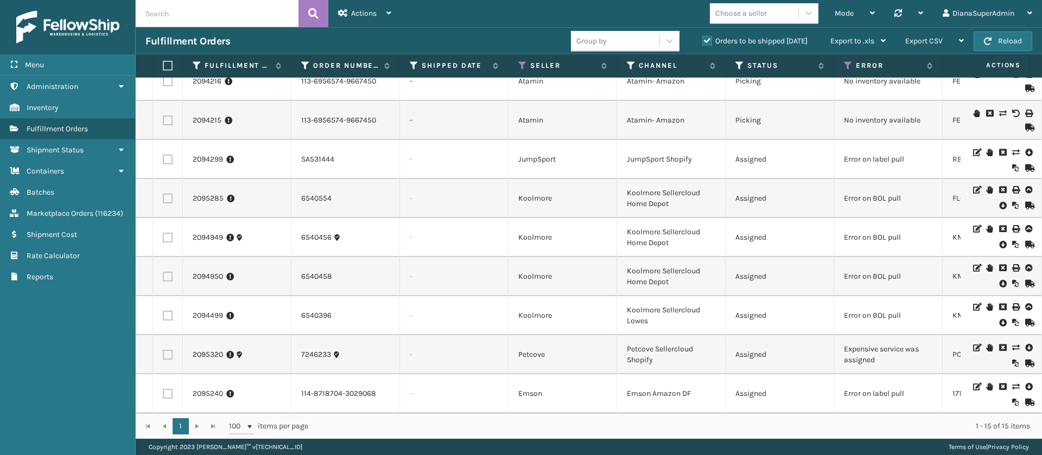
click at [1012, 345] on icon at bounding box center [1015, 348] width 7 height 8
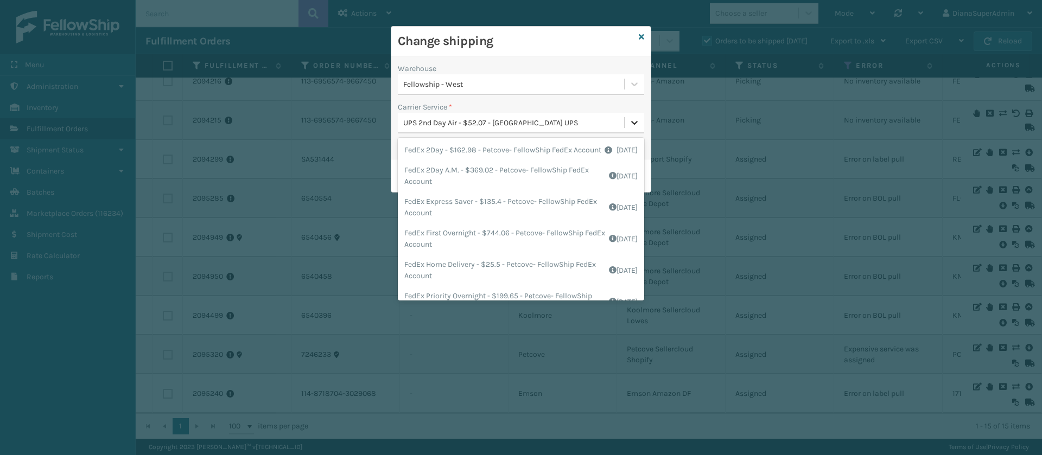
click at [633, 124] on icon at bounding box center [634, 122] width 11 height 11
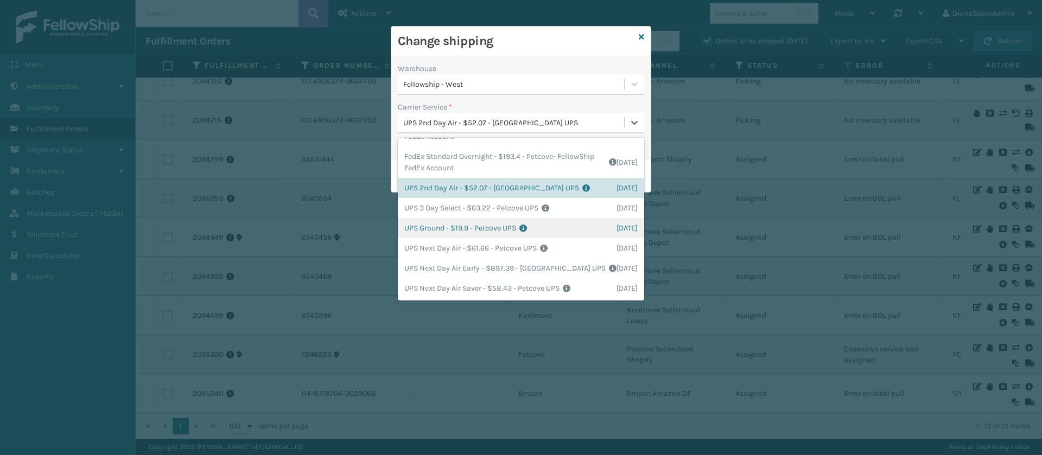
click at [434, 234] on div "UPS Ground - $19.9 - Petcove UPS Shipping Cost $17.3 Surplus Cost $2.595 Total …" at bounding box center [521, 228] width 246 height 20
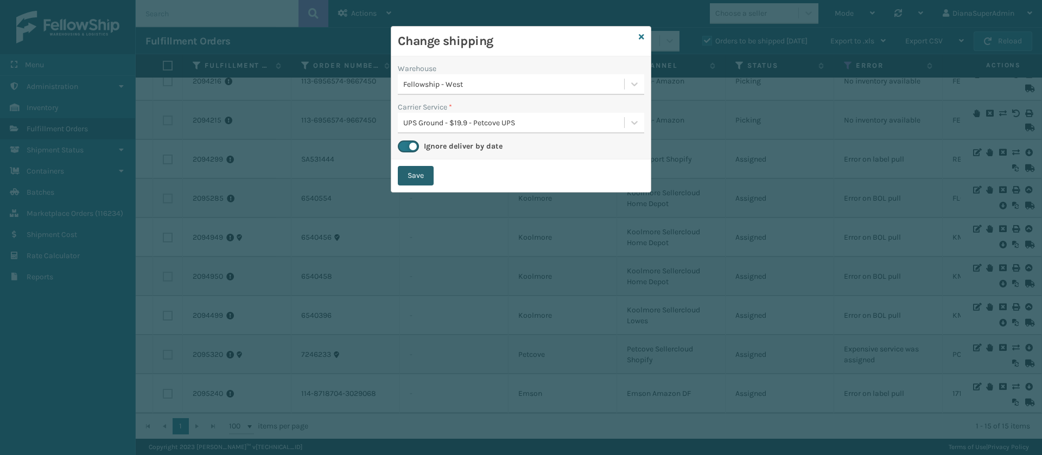
click at [419, 169] on button "Save" at bounding box center [416, 176] width 36 height 20
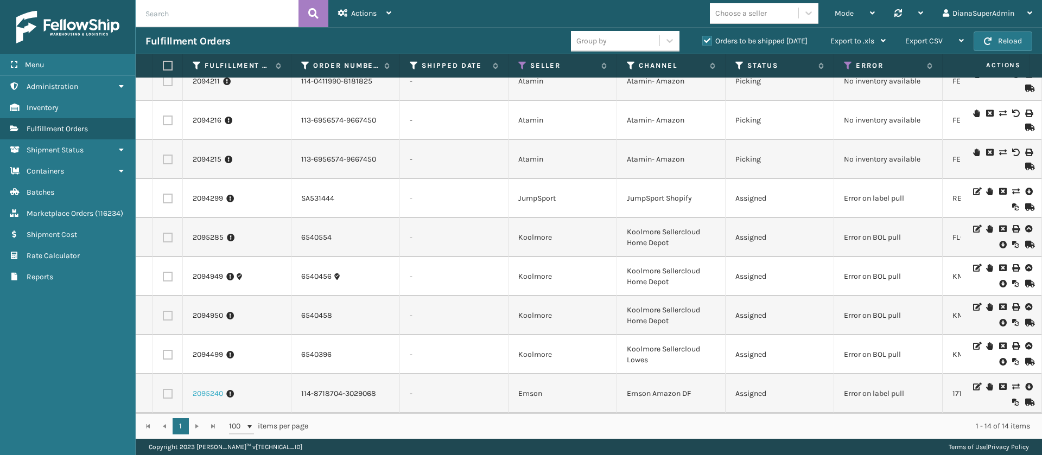
click at [208, 388] on link "2095240" at bounding box center [208, 393] width 30 height 11
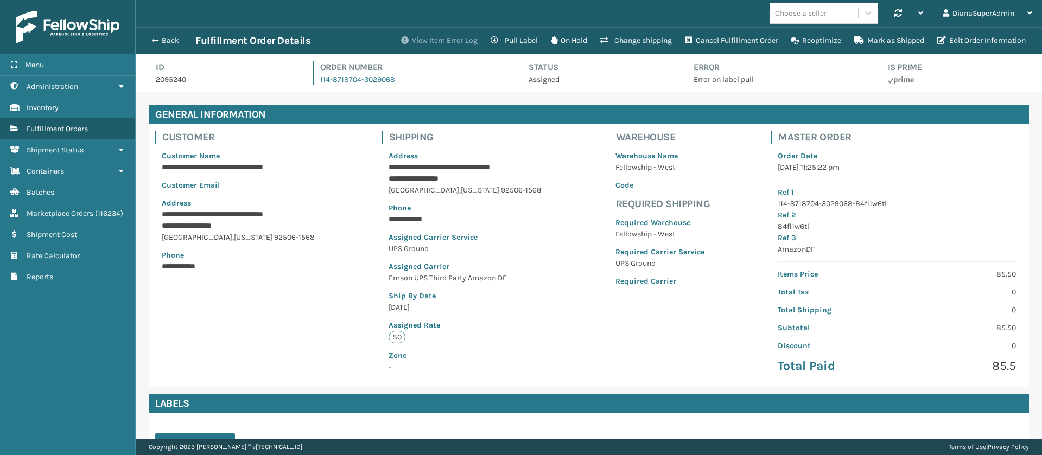
click at [442, 44] on button "View Item Error Log" at bounding box center [439, 41] width 90 height 22
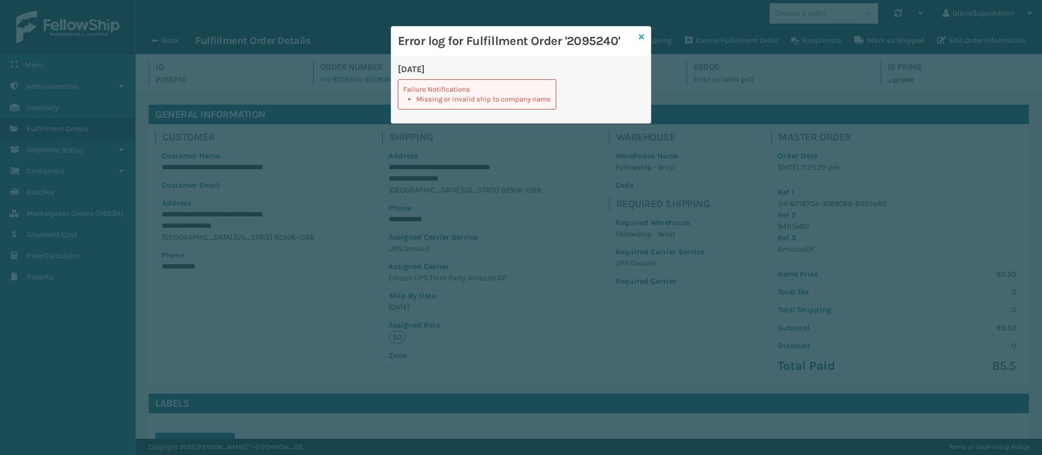
click at [642, 35] on icon at bounding box center [641, 37] width 5 height 8
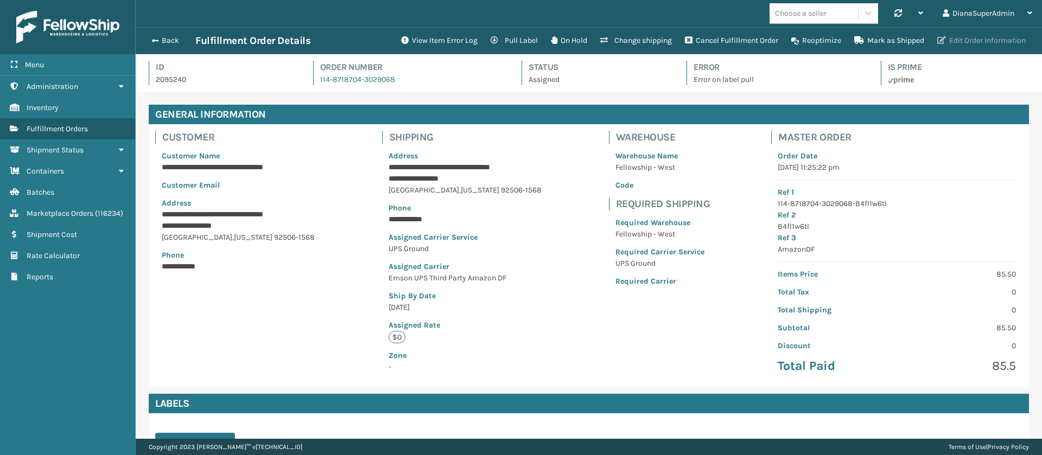
click at [970, 40] on button "Edit Order Information" at bounding box center [981, 41] width 101 height 22
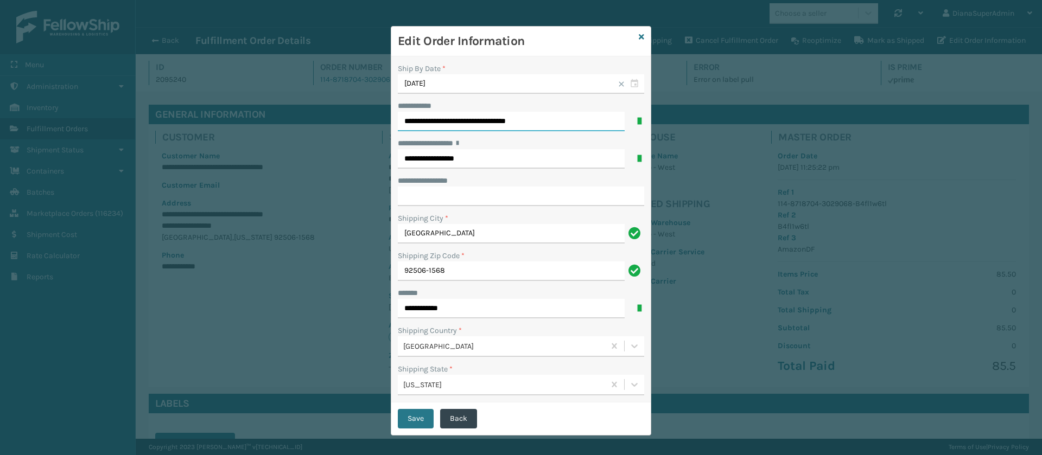
click at [535, 124] on input "**********" at bounding box center [511, 122] width 227 height 20
type input "**********"
click at [399, 418] on button "Save" at bounding box center [416, 419] width 36 height 20
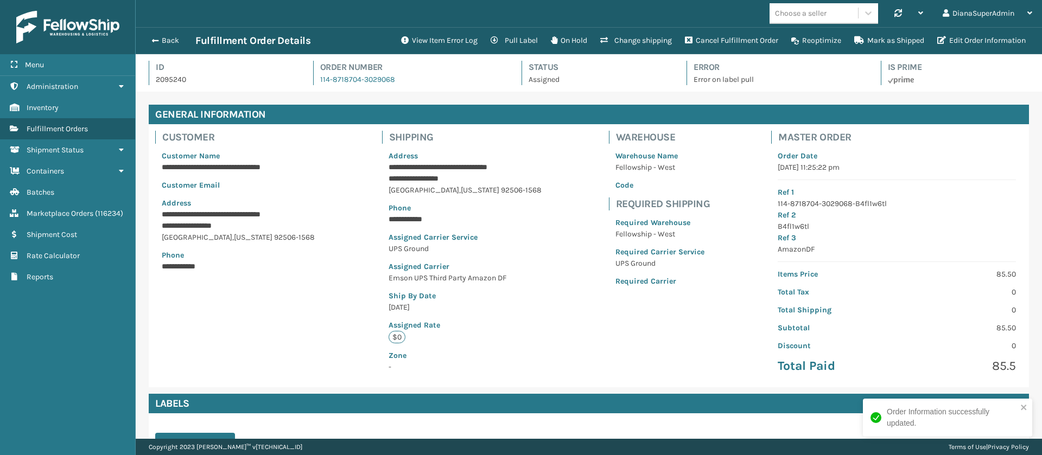
scroll to position [26, 906]
click at [443, 43] on button "View Item Error Log" at bounding box center [439, 41] width 90 height 22
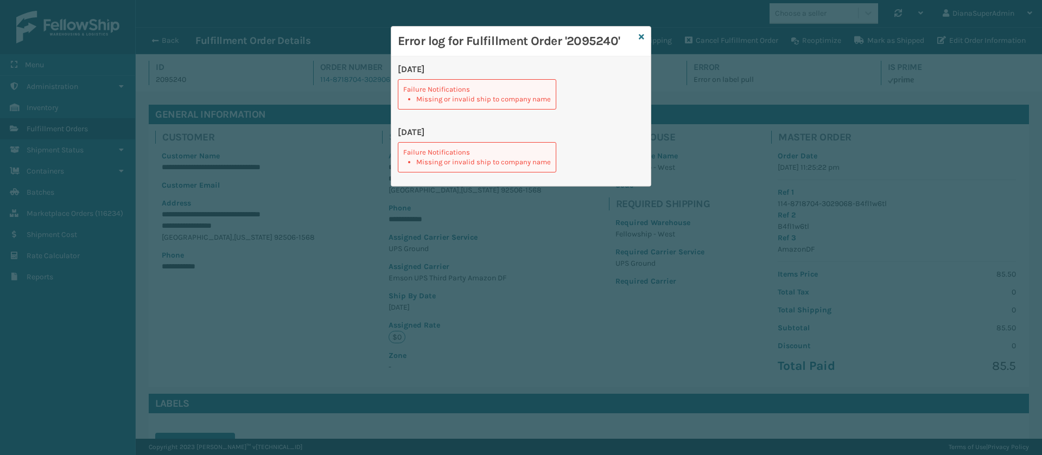
click at [500, 98] on li "Missing or invalid ship to company name" at bounding box center [483, 99] width 135 height 10
click at [640, 34] on icon at bounding box center [641, 37] width 5 height 8
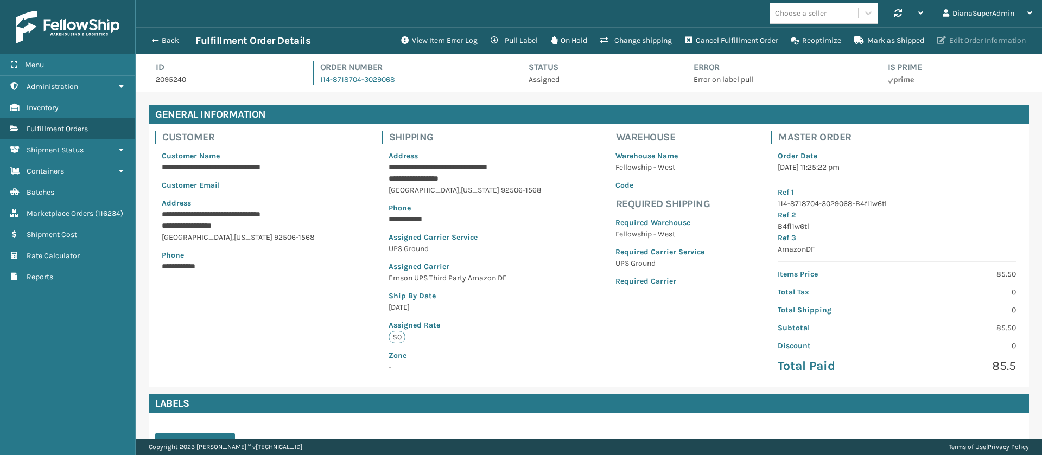
click at [967, 43] on button "Edit Order Information" at bounding box center [981, 41] width 101 height 22
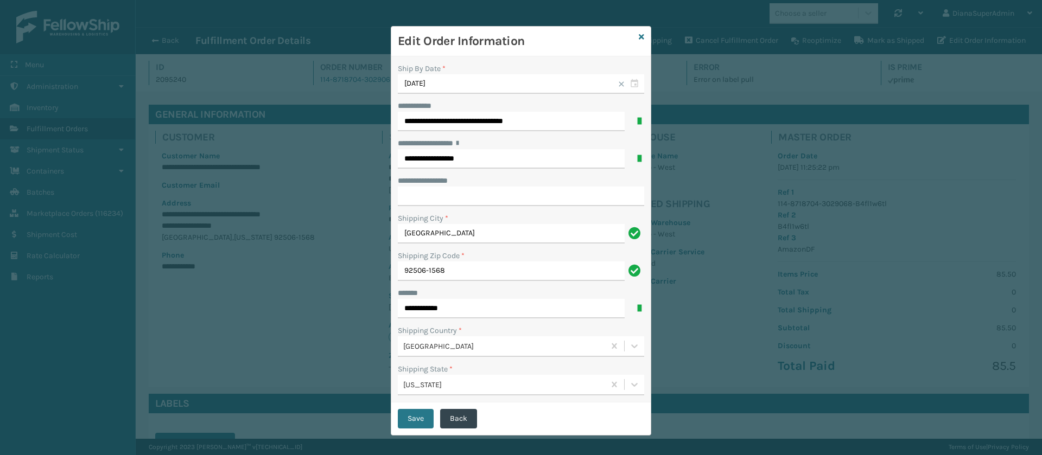
scroll to position [7, 0]
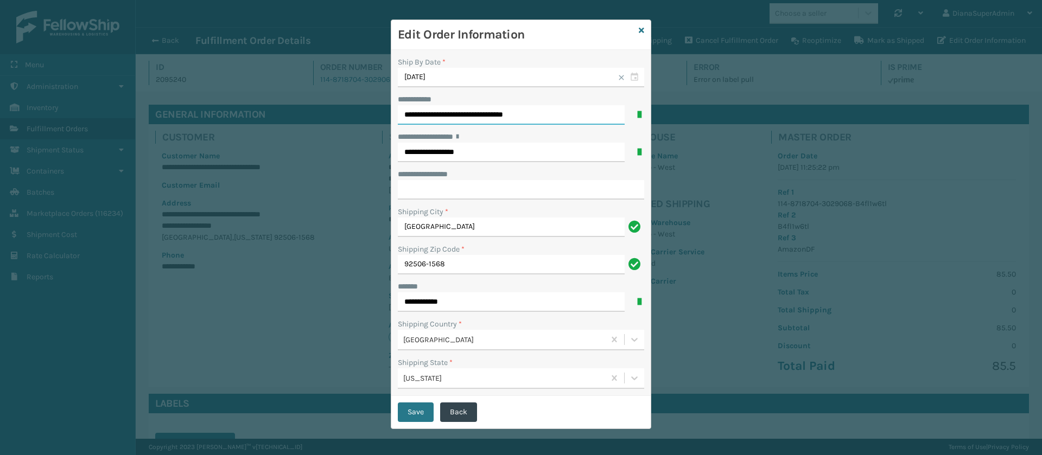
click at [541, 106] on input "**********" at bounding box center [511, 115] width 227 height 20
click at [456, 112] on input "**********" at bounding box center [511, 115] width 227 height 20
click at [494, 143] on input "**********" at bounding box center [511, 153] width 227 height 20
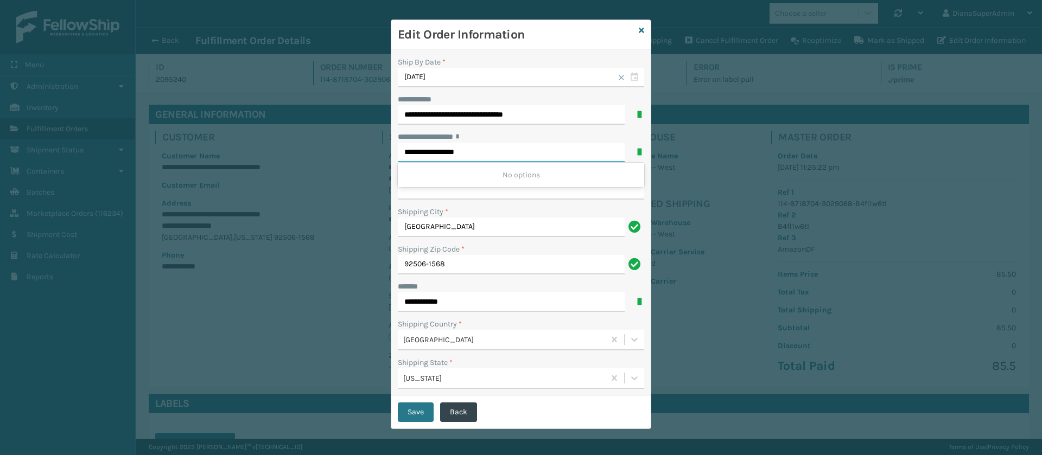
click at [494, 143] on input "**********" at bounding box center [511, 153] width 227 height 20
click at [543, 115] on input "**********" at bounding box center [511, 115] width 227 height 20
type input "********"
click at [581, 35] on h3 "Edit Order Information" at bounding box center [516, 35] width 237 height 16
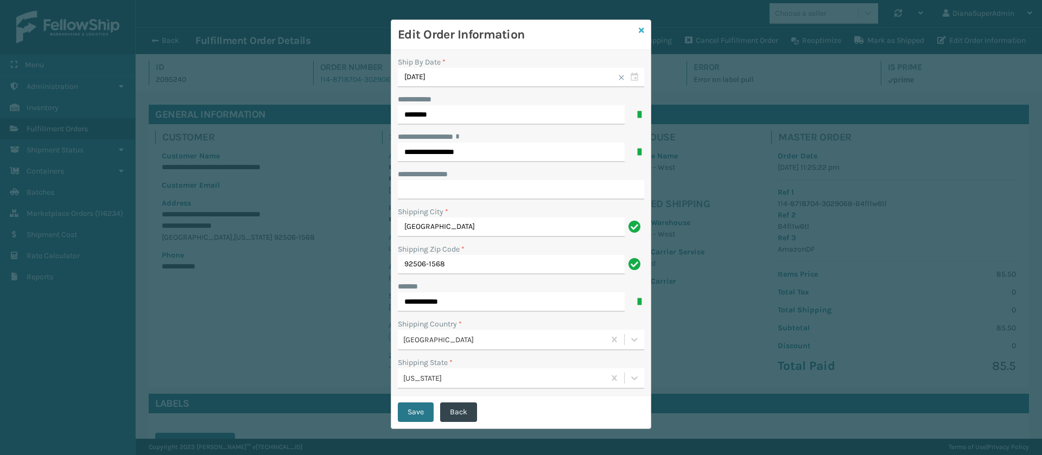
click at [639, 31] on icon at bounding box center [641, 31] width 5 height 8
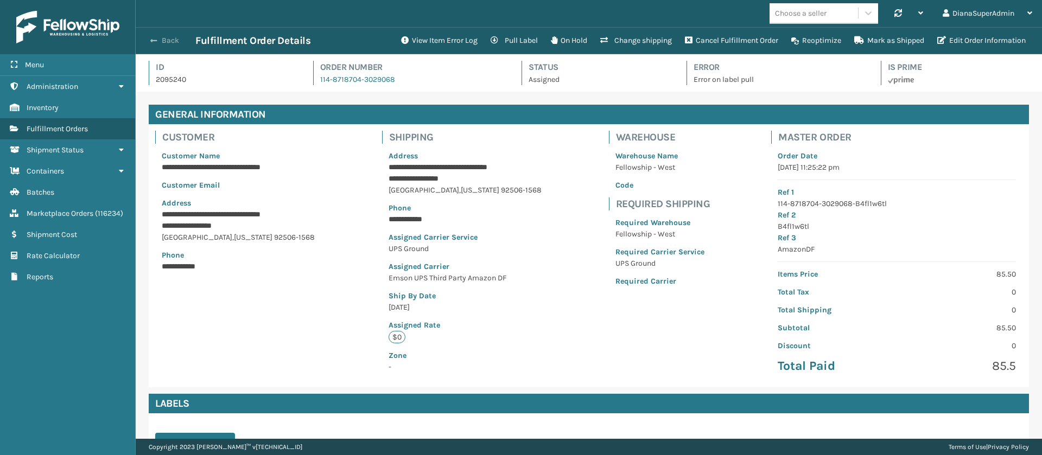
click at [154, 37] on span "button" at bounding box center [153, 41] width 7 height 8
